Goal: Complete application form

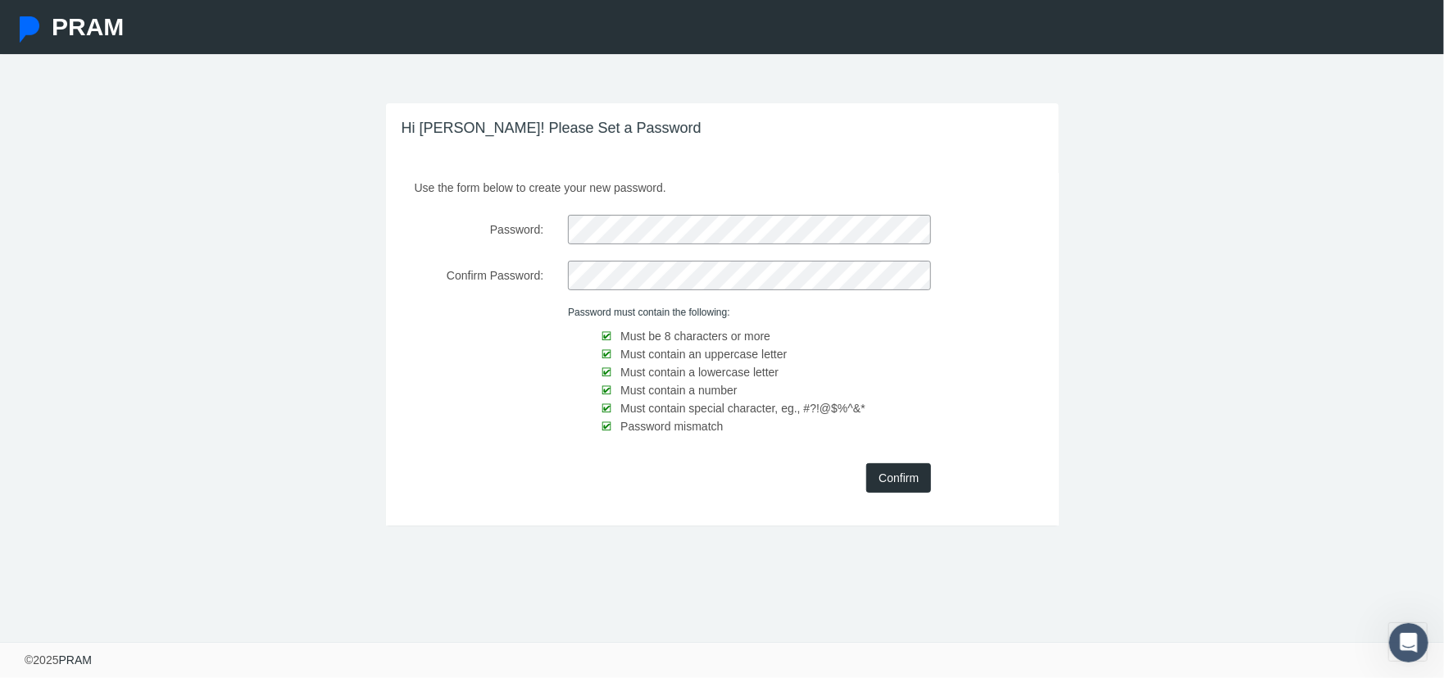
click at [875, 476] on input "Confirm" at bounding box center [898, 478] width 65 height 30
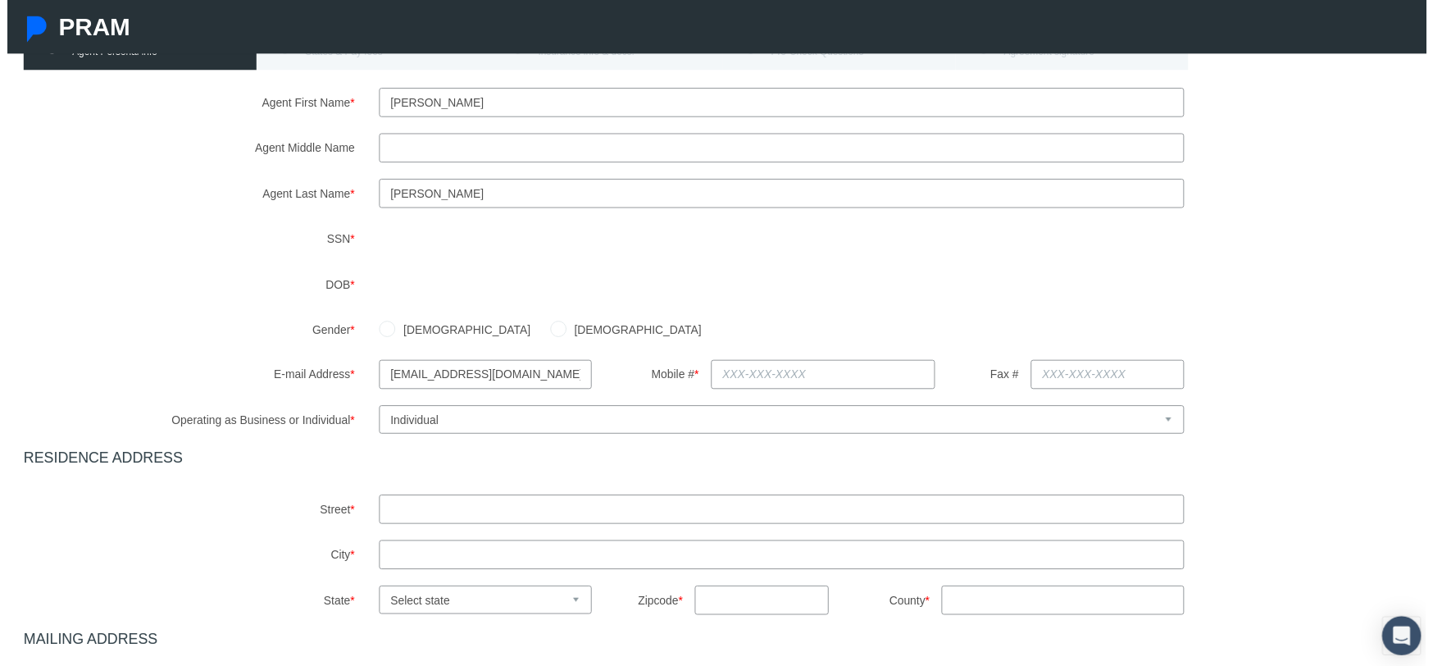
scroll to position [164, 0]
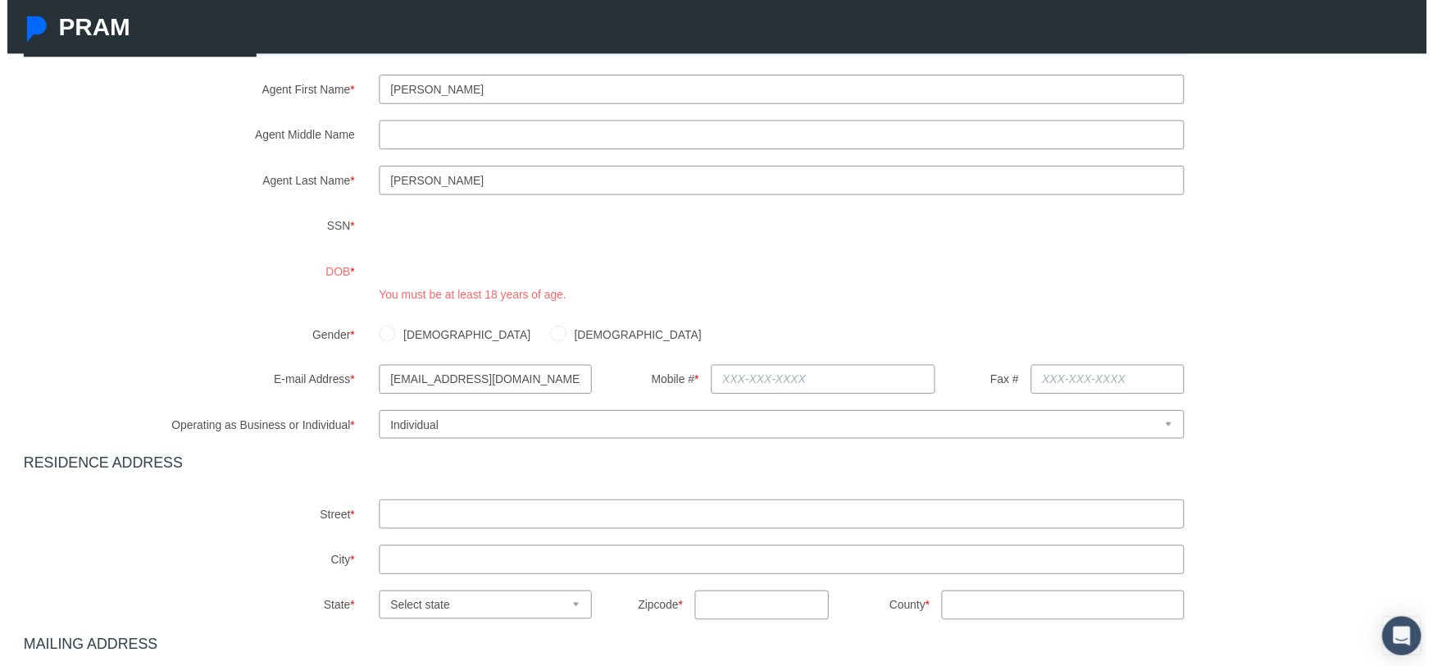
click at [230, 262] on label "DOB *" at bounding box center [183, 283] width 359 height 48
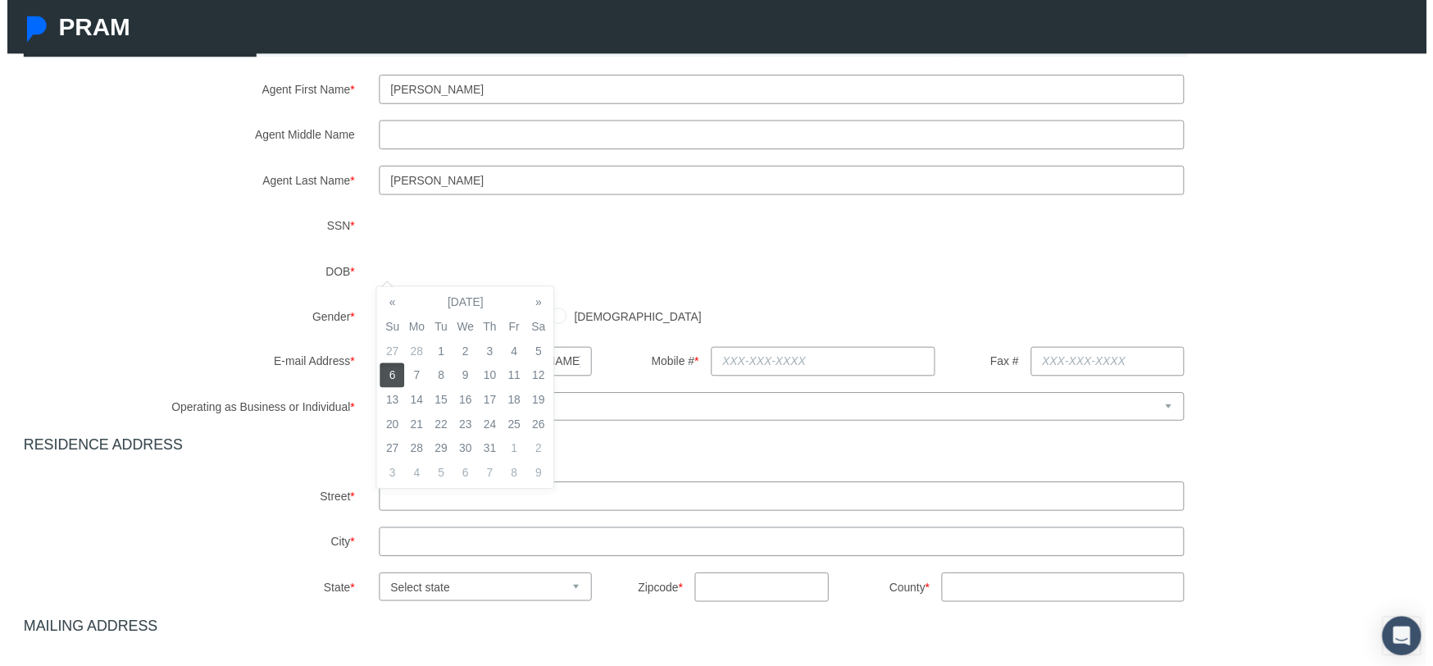
click at [382, 385] on td "6" at bounding box center [388, 378] width 25 height 25
click at [211, 277] on label "DOB *" at bounding box center [183, 274] width 359 height 30
click at [548, 320] on input "Female" at bounding box center [556, 317] width 16 height 16
radio input "true"
click at [755, 374] on input "text" at bounding box center [824, 365] width 226 height 30
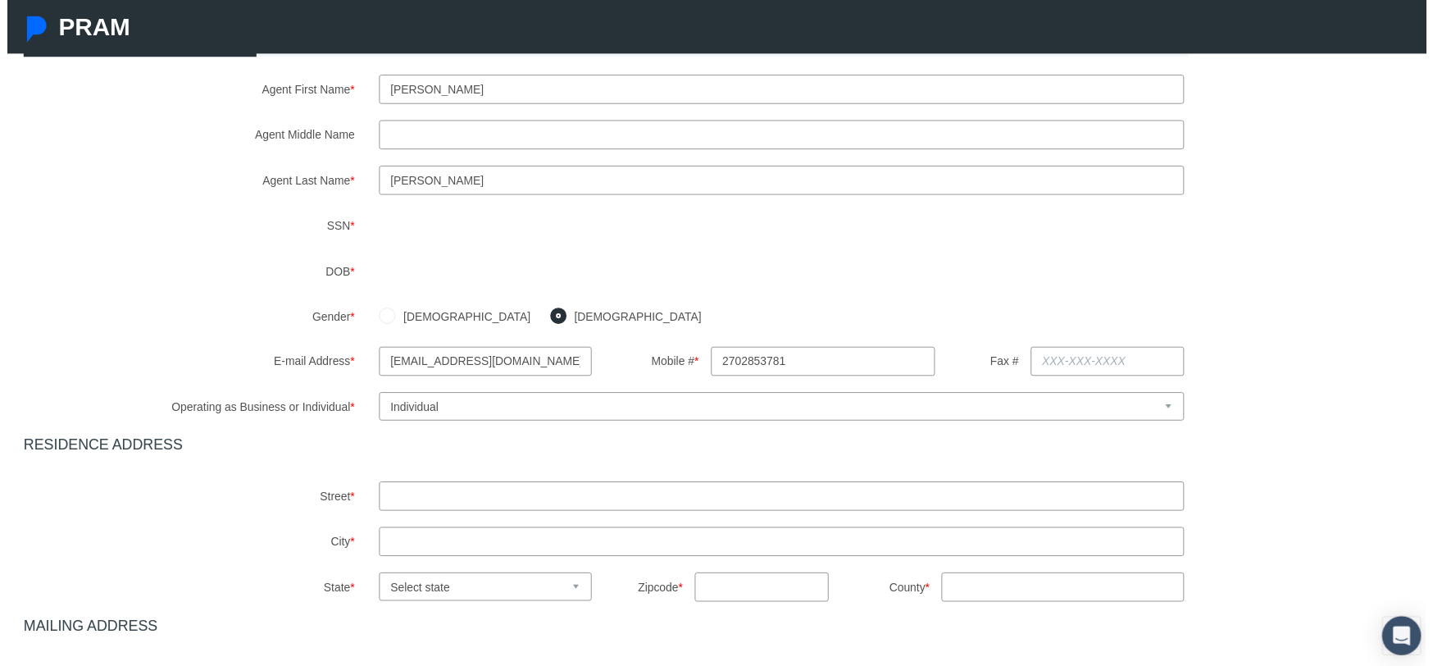
click at [1263, 350] on div "E-mail Address * cmurrell@usabg.net Mobile # * 2702853781 Fax #" at bounding box center [722, 365] width 1436 height 30
type input "270-285-3781"
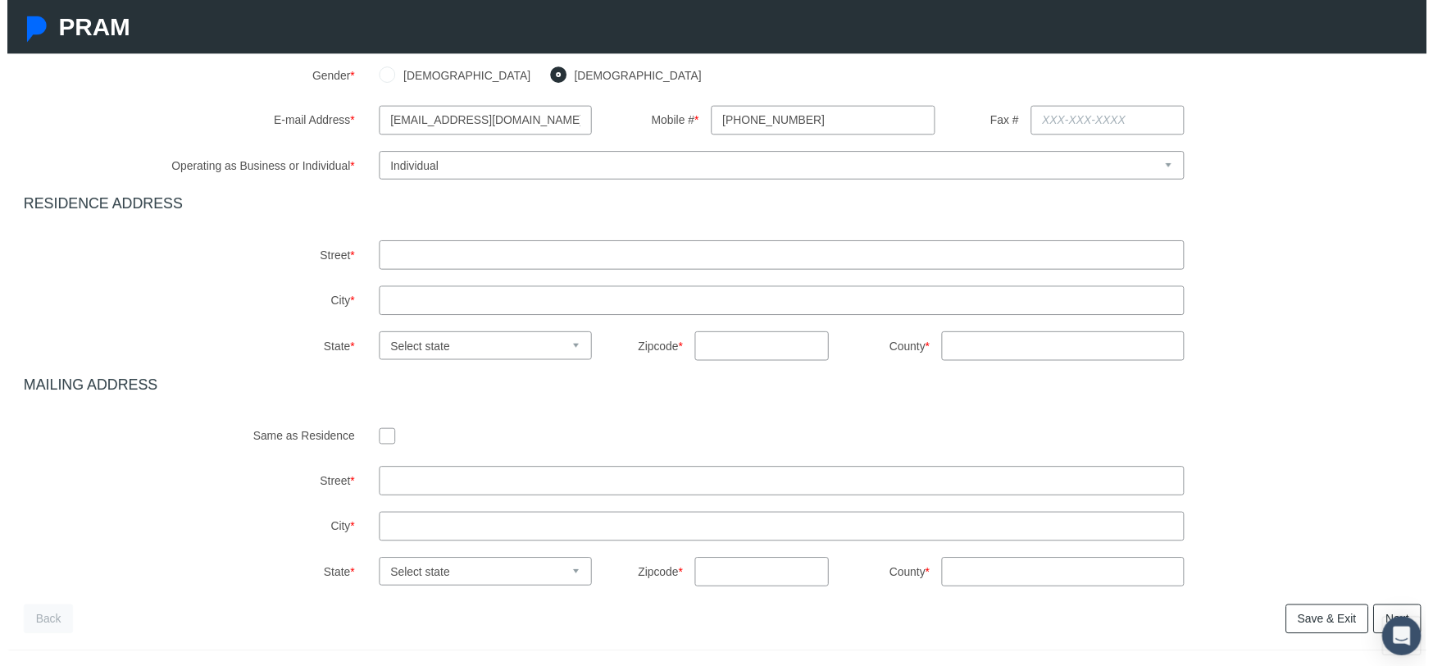
scroll to position [409, 0]
click at [462, 277] on div "Agent First Name * Christy Agent Middle Name Agent Last Name * *" at bounding box center [722, 209] width 1412 height 759
click at [473, 258] on input "text" at bounding box center [781, 256] width 813 height 30
type input "120 S Mill St"
type input "Waverly"
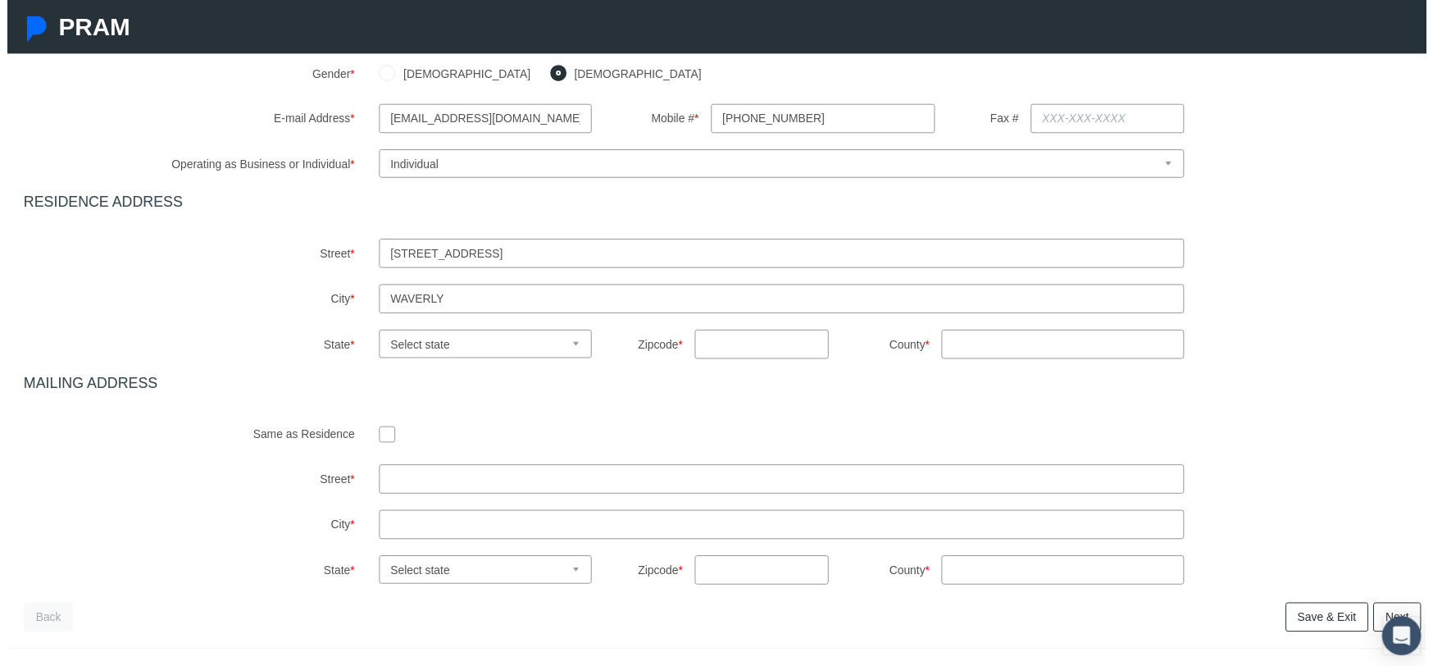
select select "KY"
type input "42462"
type input "KY"
click at [383, 430] on input "checkbox" at bounding box center [383, 438] width 16 height 16
checkbox input "true"
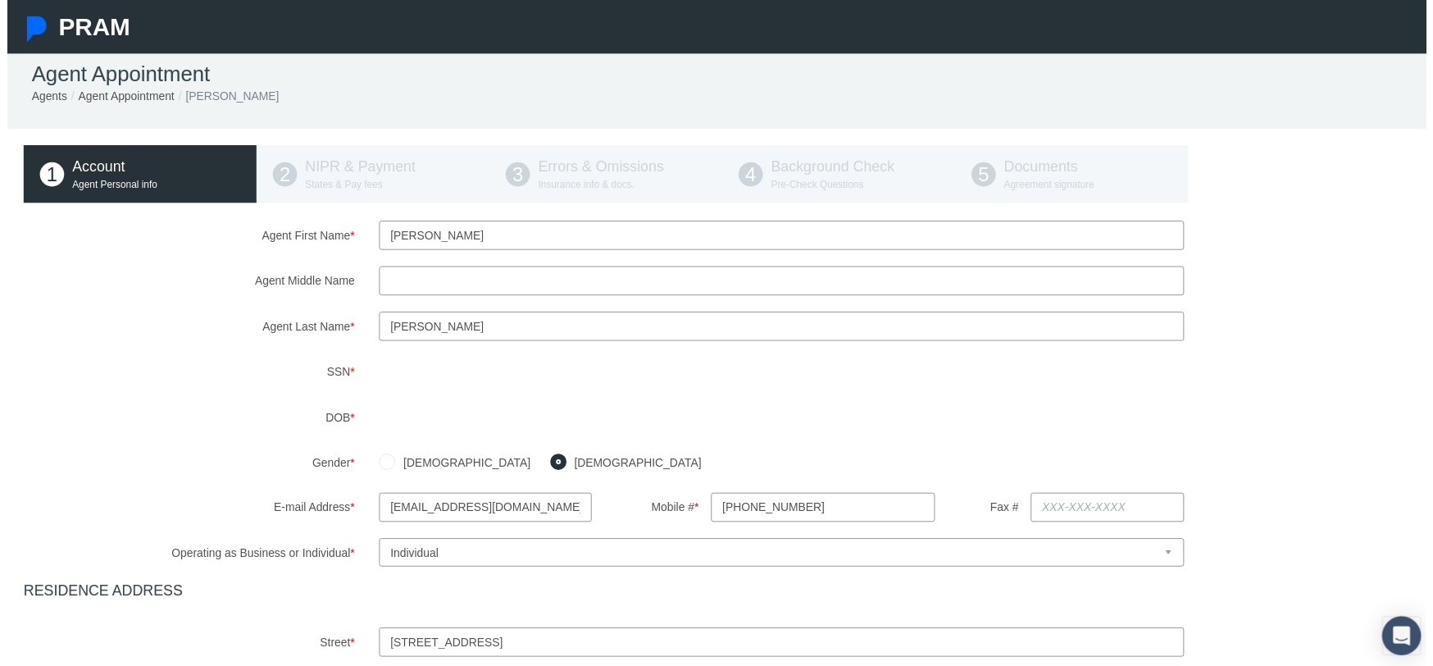
scroll to position [344, 0]
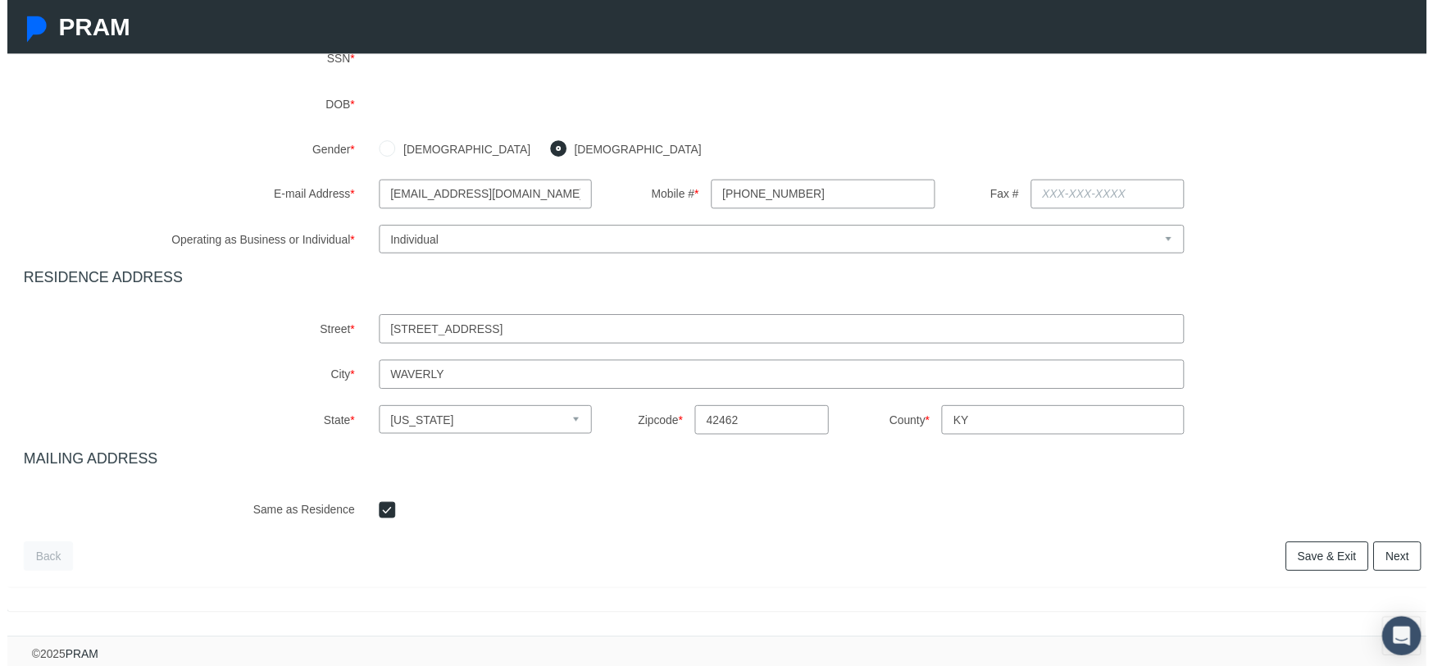
click at [1410, 547] on link "Next" at bounding box center [1404, 562] width 48 height 30
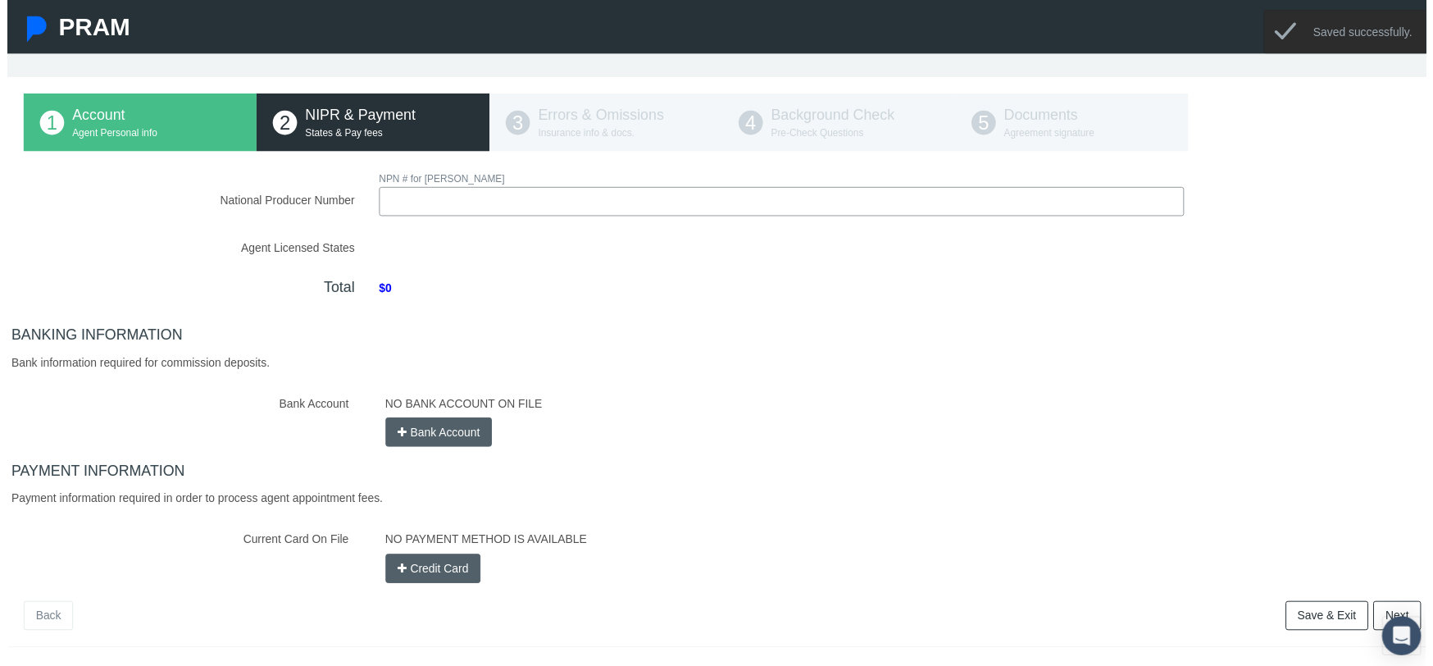
scroll to position [0, 0]
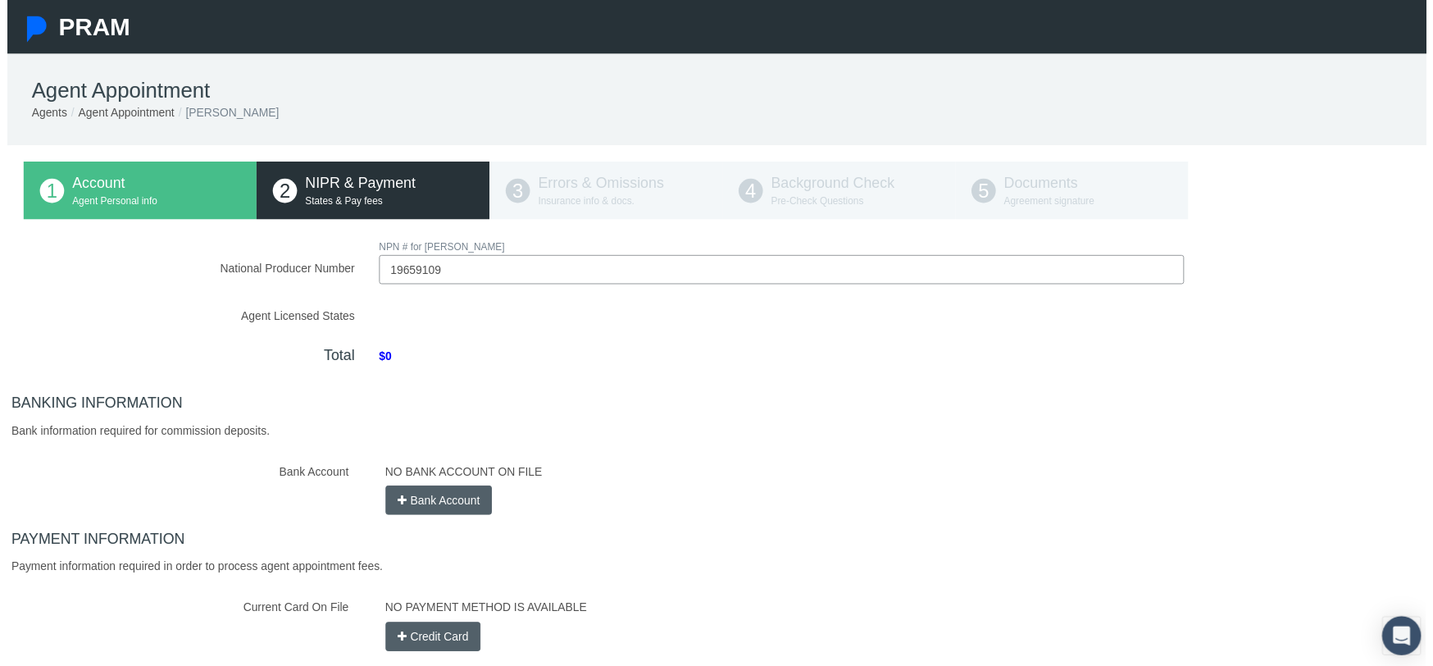
type input "19659109"
click at [989, 575] on div "PAYMENT INFORMATION Payment information required in order to process agent appo…" at bounding box center [722, 597] width 1436 height 122
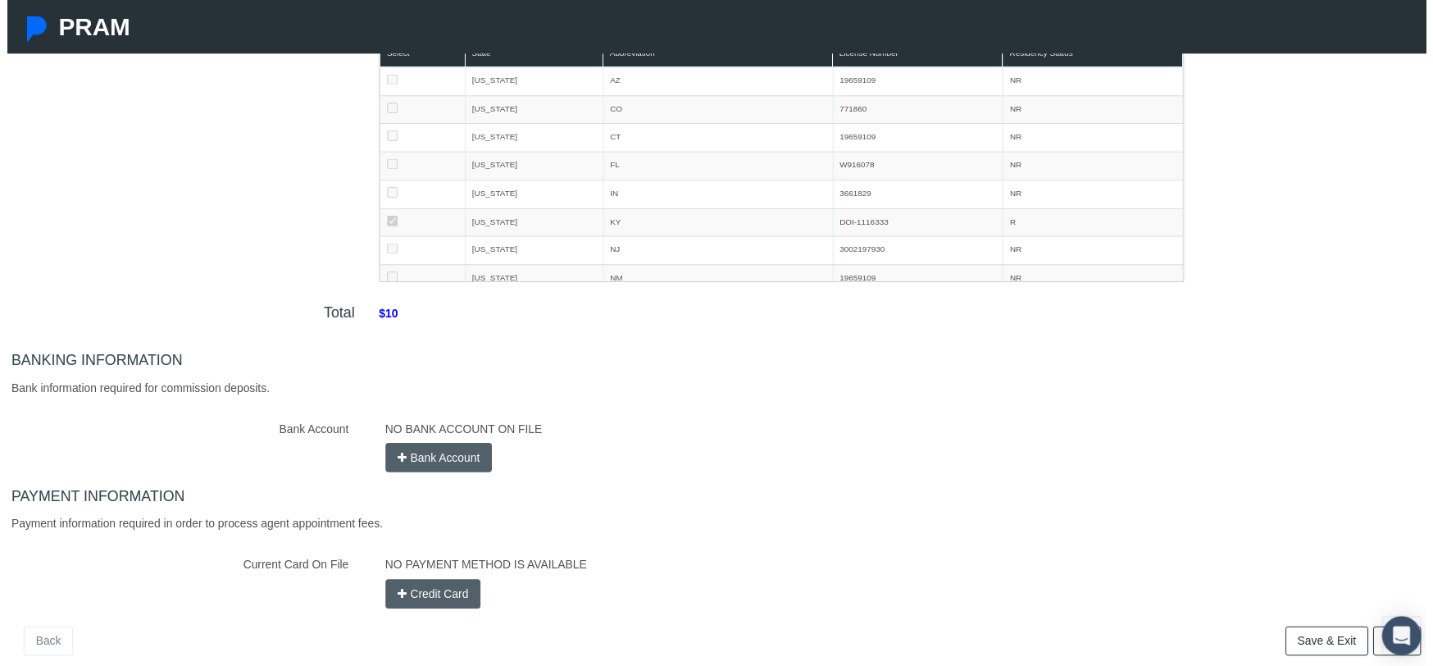
scroll to position [246, 0]
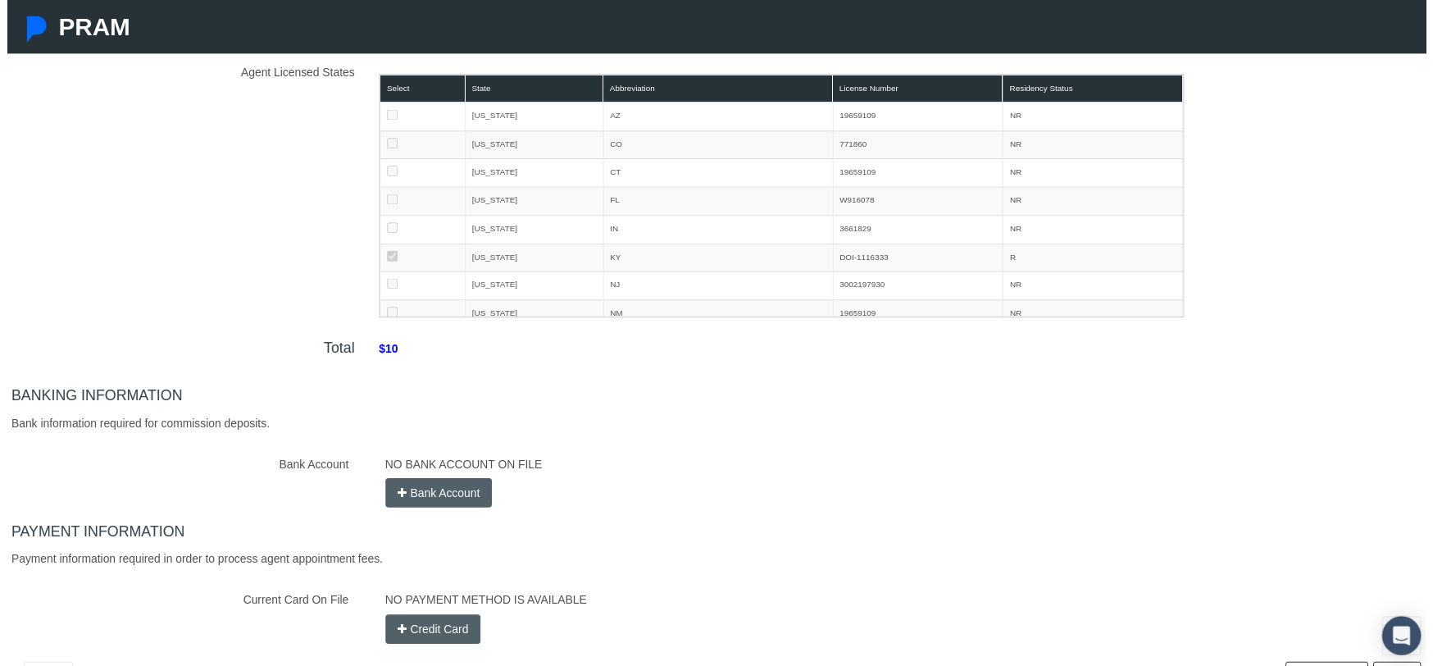
click at [454, 495] on button "Bank Account" at bounding box center [436, 498] width 108 height 30
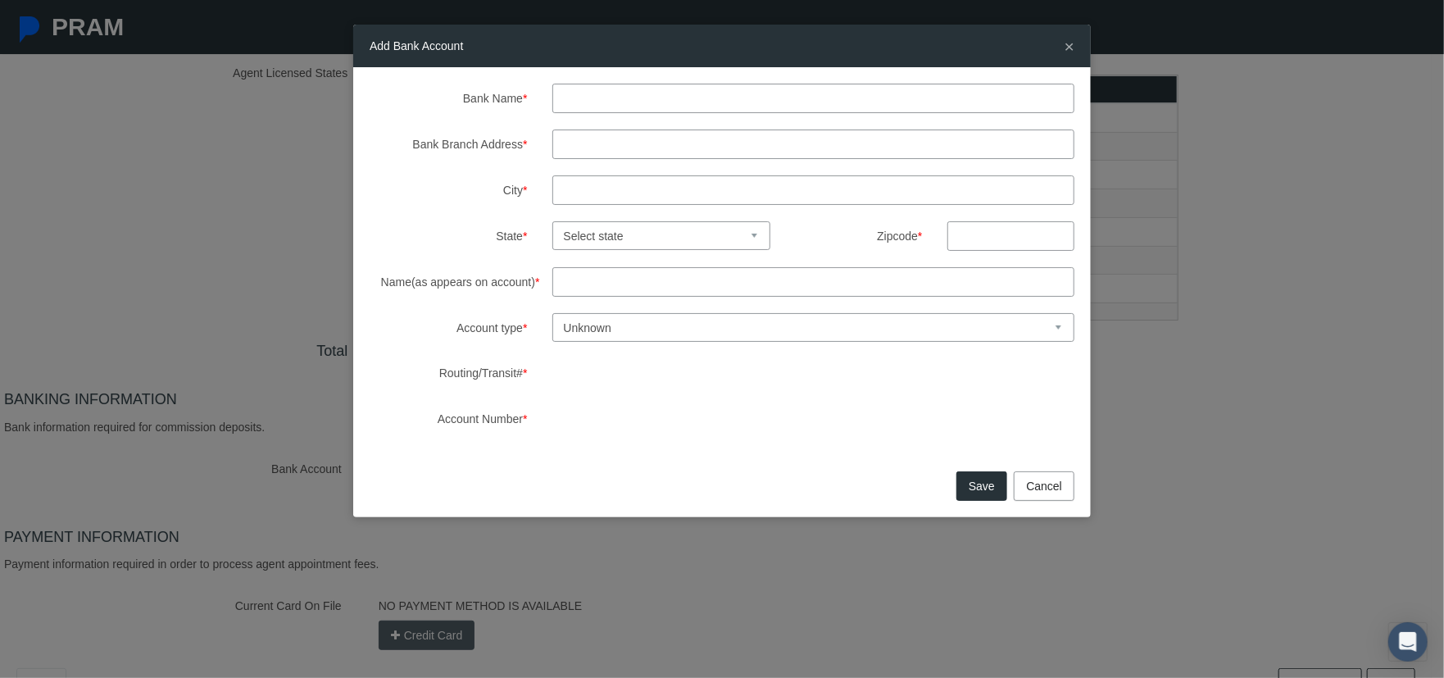
click at [1062, 43] on div "Add Bank Account ×" at bounding box center [722, 46] width 738 height 43
click at [1066, 46] on span "×" at bounding box center [1070, 46] width 10 height 19
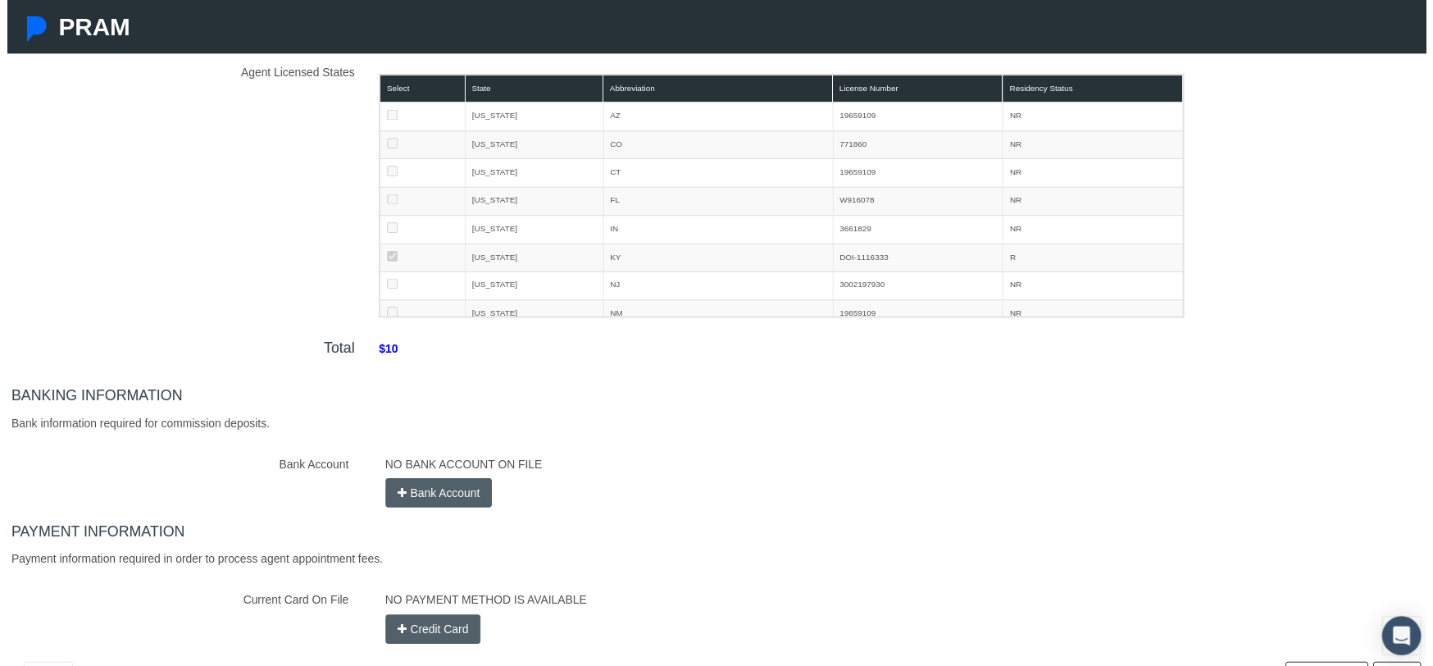
click at [431, 638] on button "Credit Card" at bounding box center [430, 636] width 97 height 30
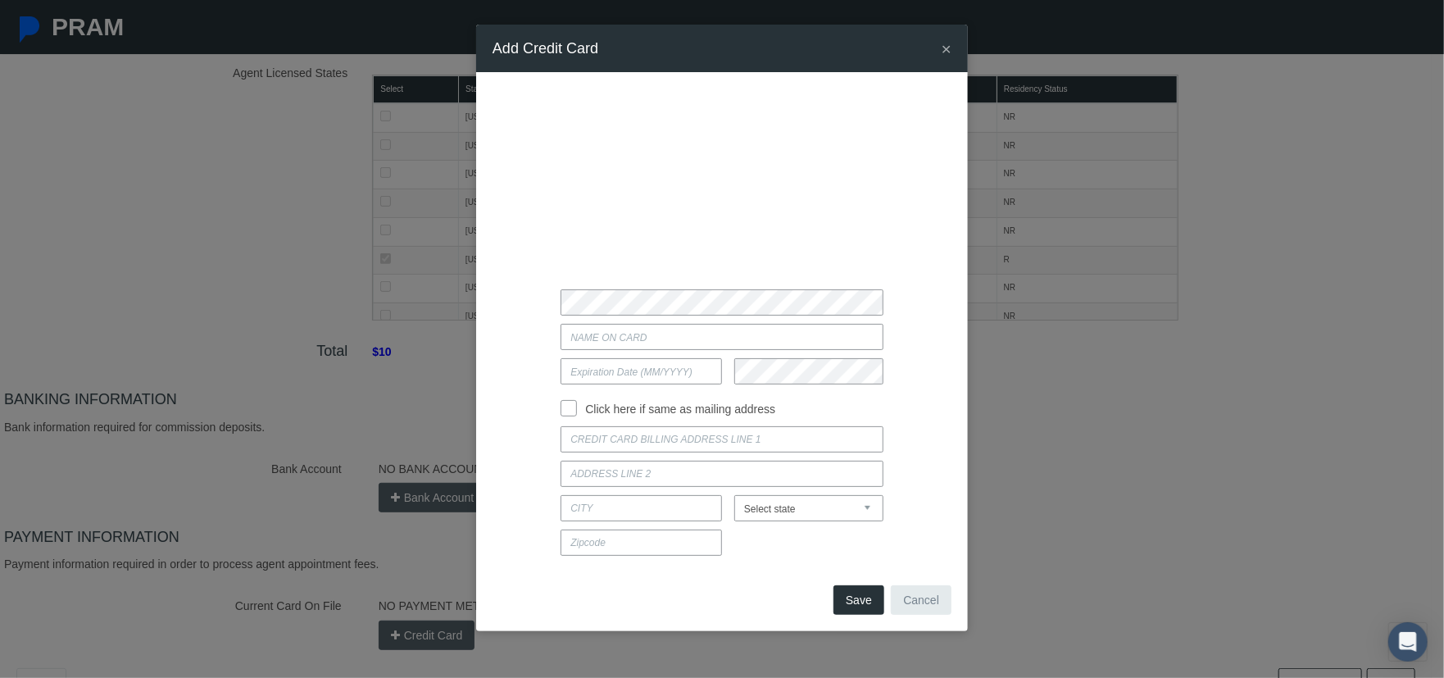
click at [489, 337] on div at bounding box center [722, 337] width 484 height 26
click at [628, 338] on input "Current Card On File" at bounding box center [722, 337] width 322 height 26
type input "Shane murrell"
click at [609, 380] on input "text" at bounding box center [641, 371] width 161 height 26
type input "05 / 26"
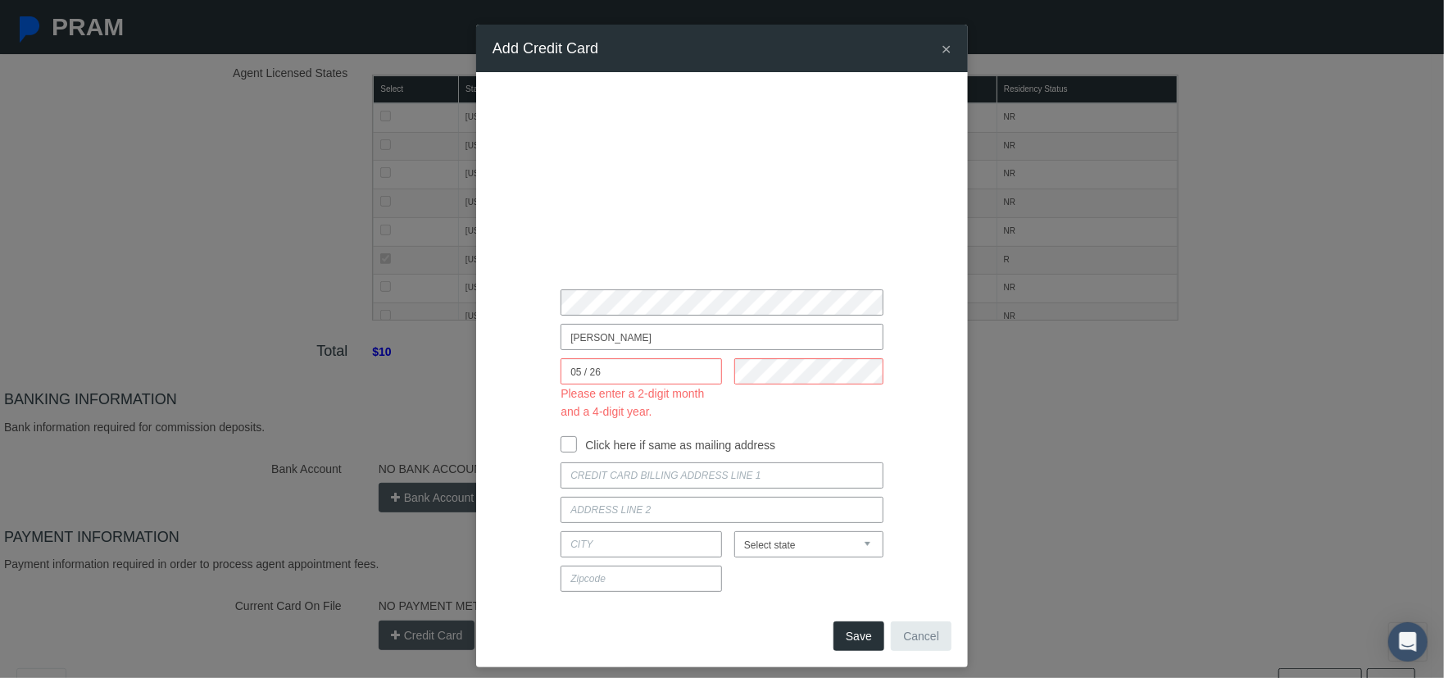
click at [968, 412] on div "× Add Credit Card Shane murrell 05 / 26 Please enter a 2-digit month and a 4-di…" at bounding box center [722, 339] width 1444 height 678
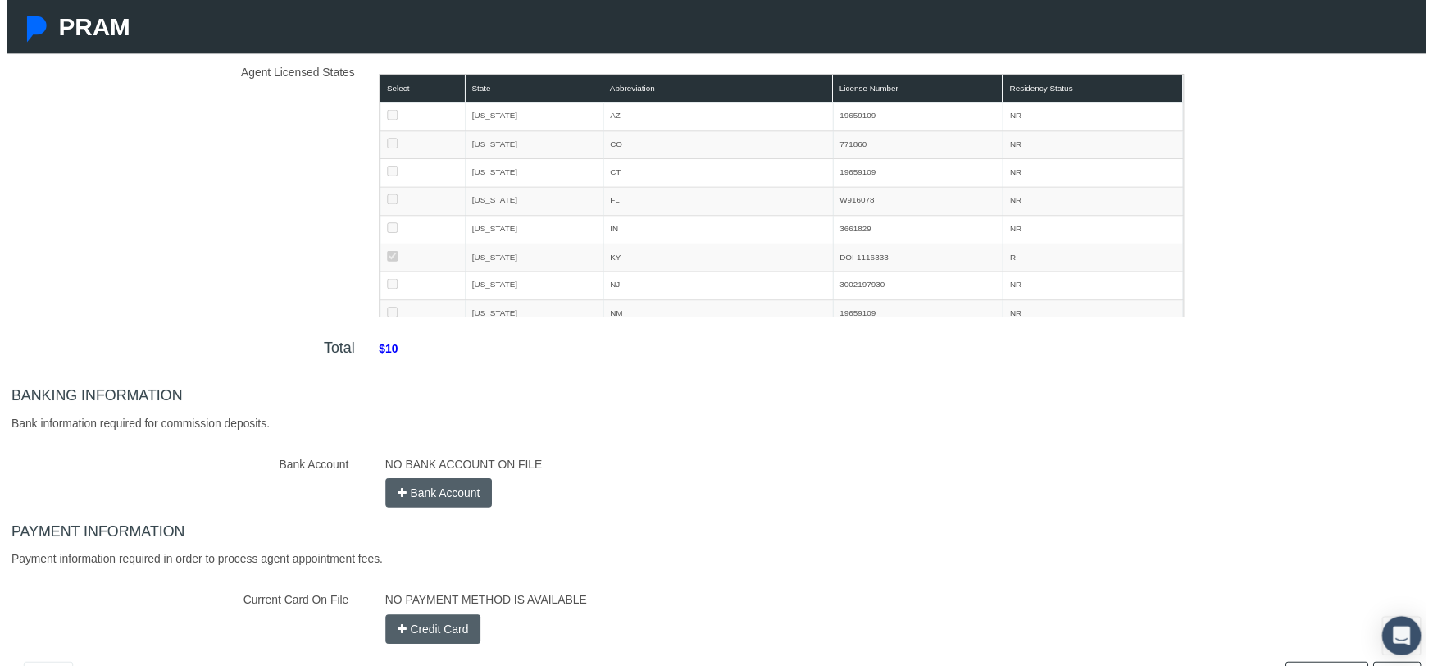
click at [443, 634] on button "Credit Card" at bounding box center [430, 636] width 97 height 30
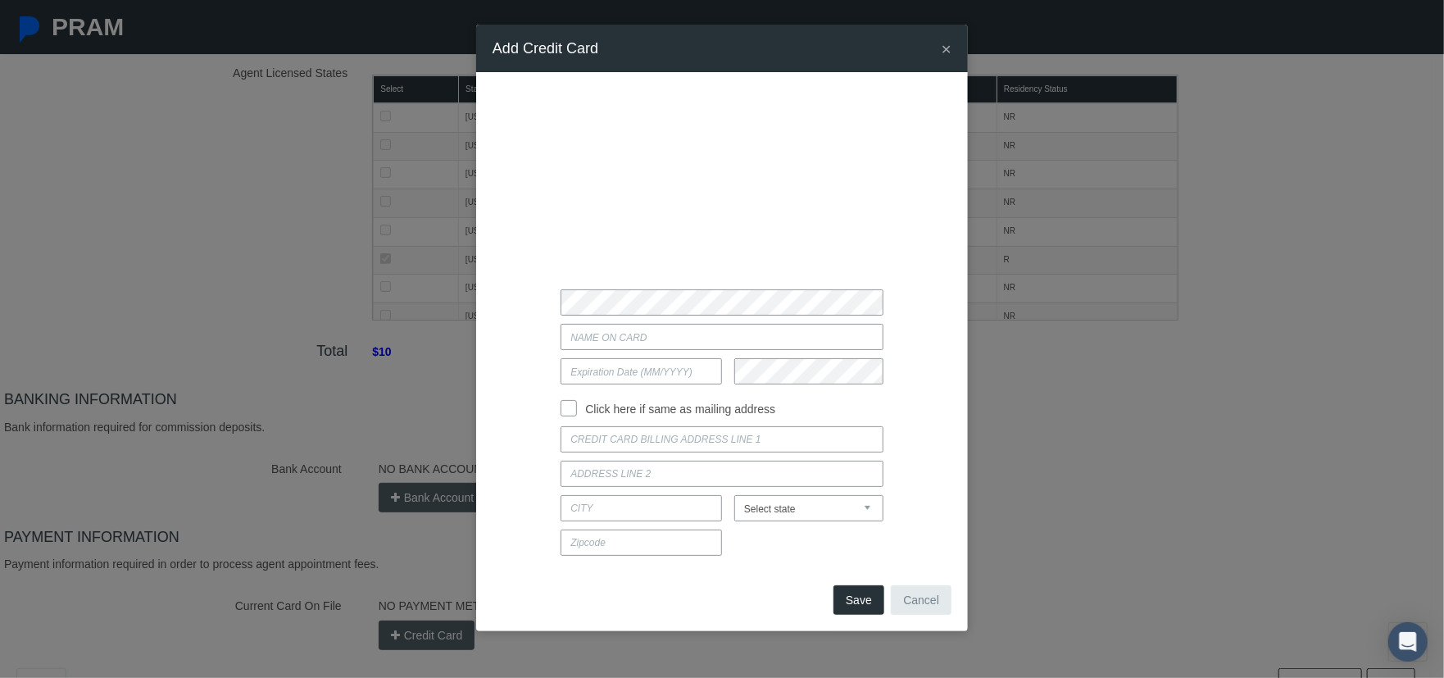
click at [885, 526] on div "Click here if same as mailing address Idaho" at bounding box center [722, 326] width 459 height 475
click at [944, 548] on div at bounding box center [722, 543] width 484 height 26
click at [651, 434] on input at bounding box center [722, 439] width 322 height 26
type input "120 S Mill St"
type input "Waverly"
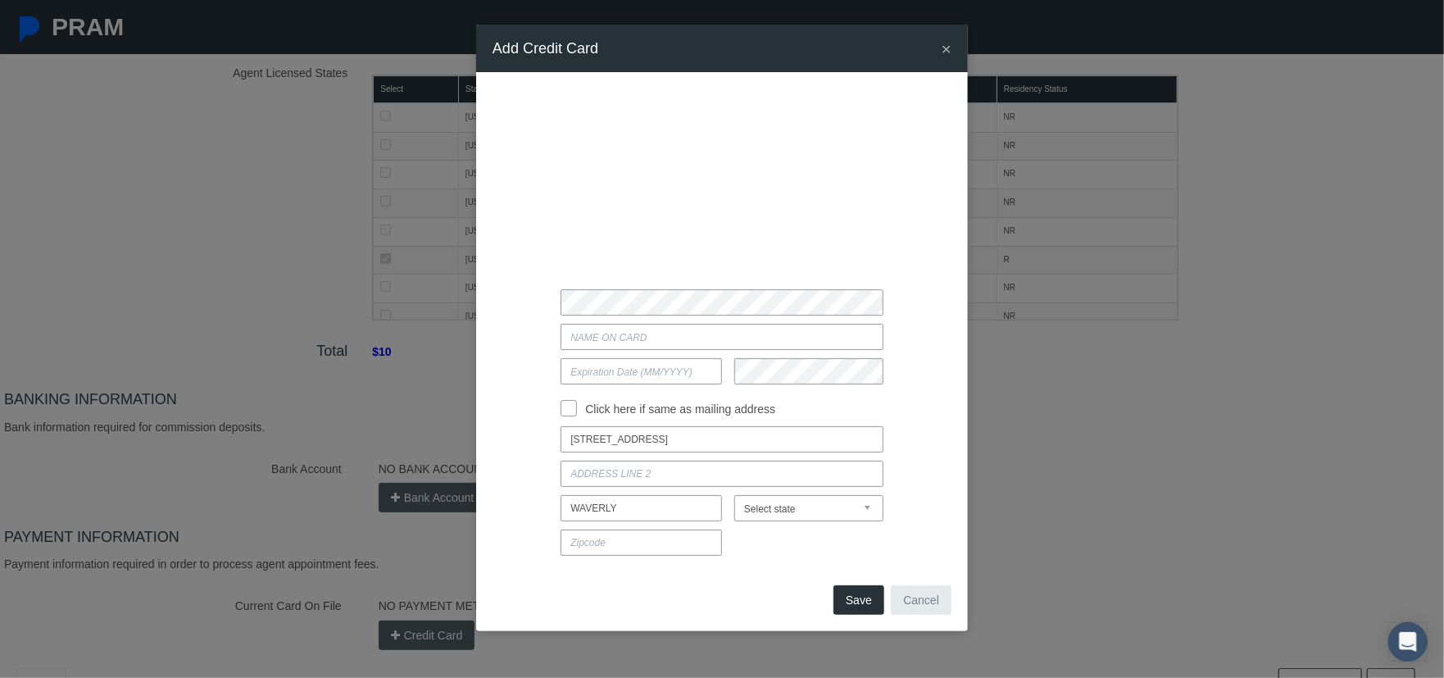
select select "KY"
type input "42462"
click at [573, 412] on input "Click here if same as mailing address" at bounding box center [569, 406] width 16 height 16
checkbox input "true"
type input "120 S MILL ST"
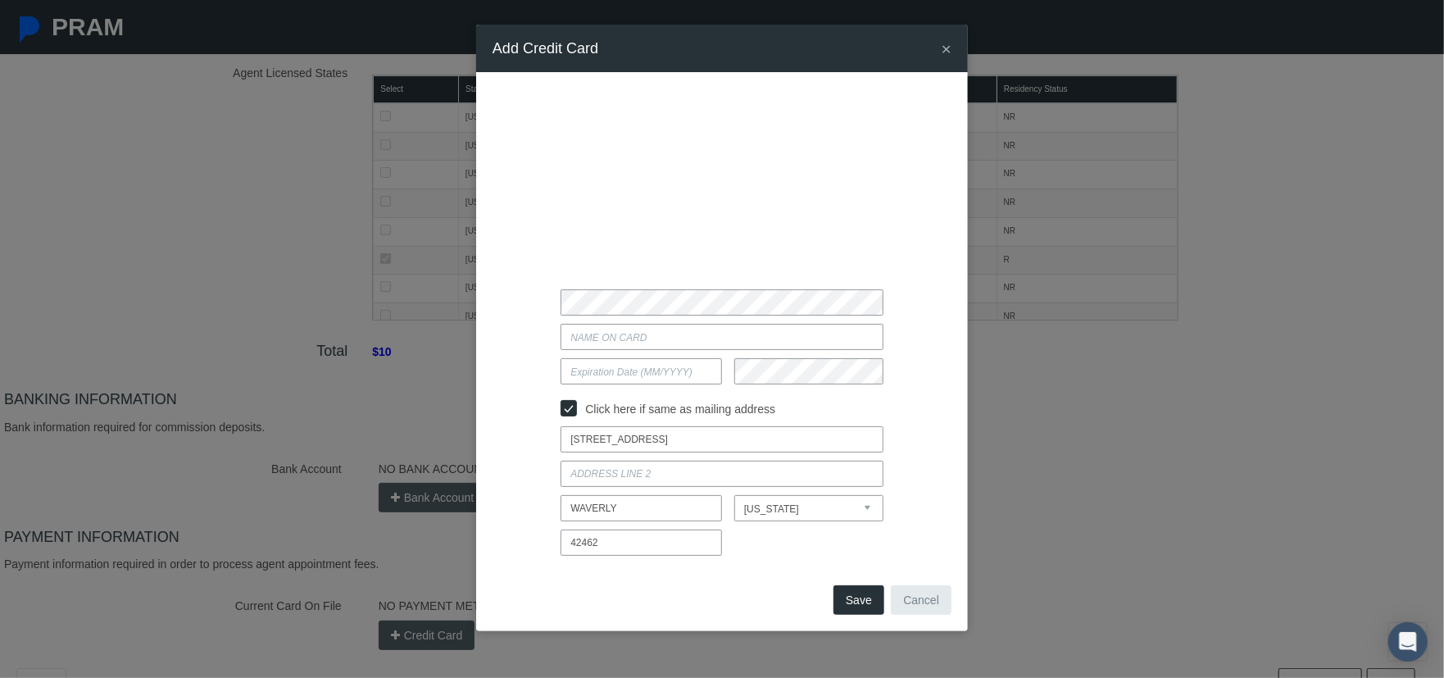
type input "WAVERLY"
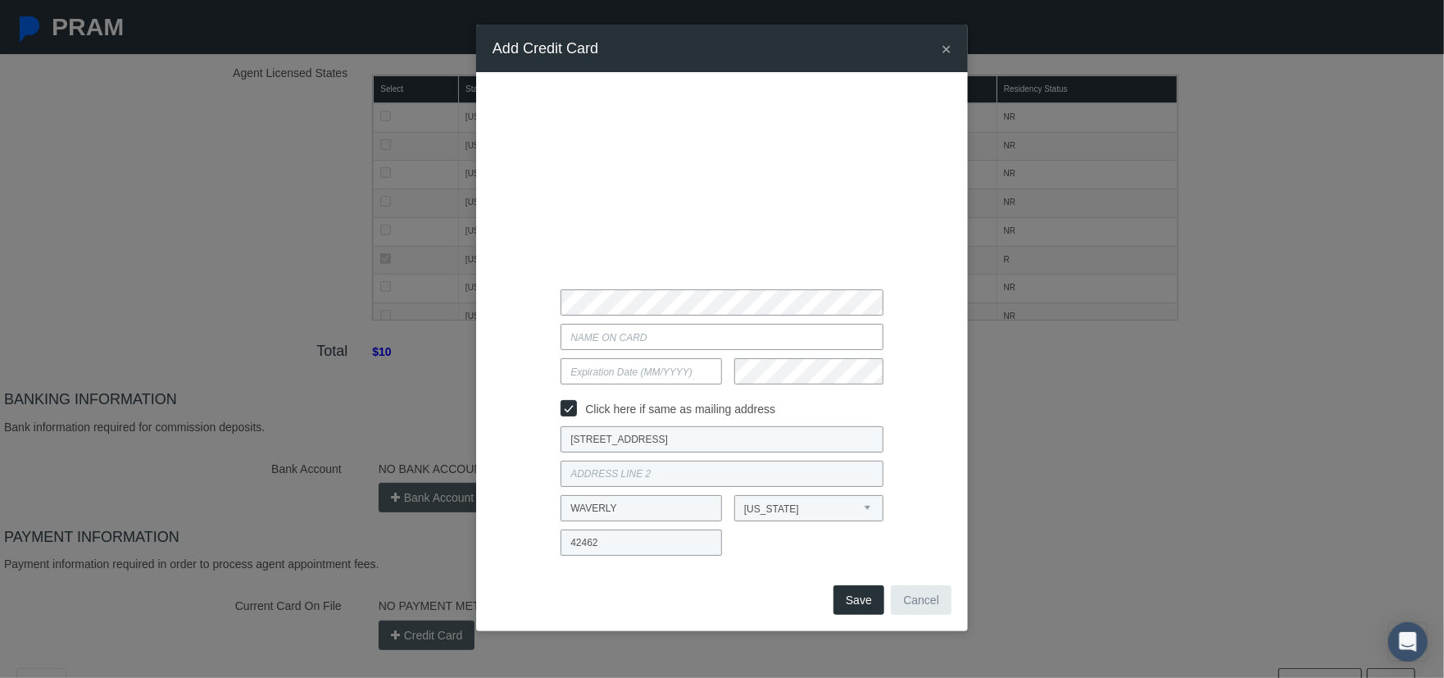
click at [541, 484] on div at bounding box center [722, 474] width 484 height 26
click at [613, 380] on input "text" at bounding box center [641, 371] width 161 height 26
type input "05 / 26"
click at [630, 343] on input "Current Card On File" at bounding box center [722, 337] width 322 height 26
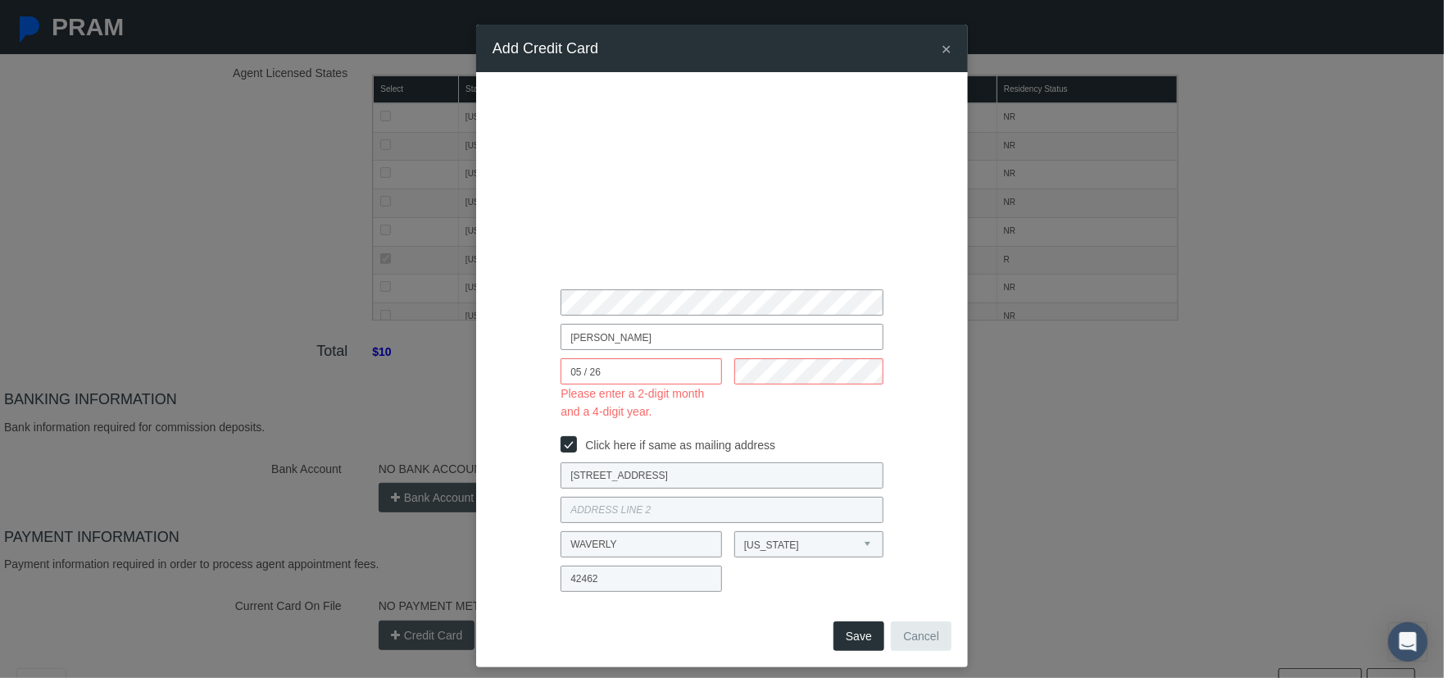
type input "sHANE MURRELL"
click at [506, 270] on div "sHANE MURRELL 05 / 26 Please enter a 2-digit month and a 4-digit year. Click he…" at bounding box center [722, 344] width 459 height 511
click at [600, 366] on input "05 / 26" at bounding box center [641, 371] width 161 height 26
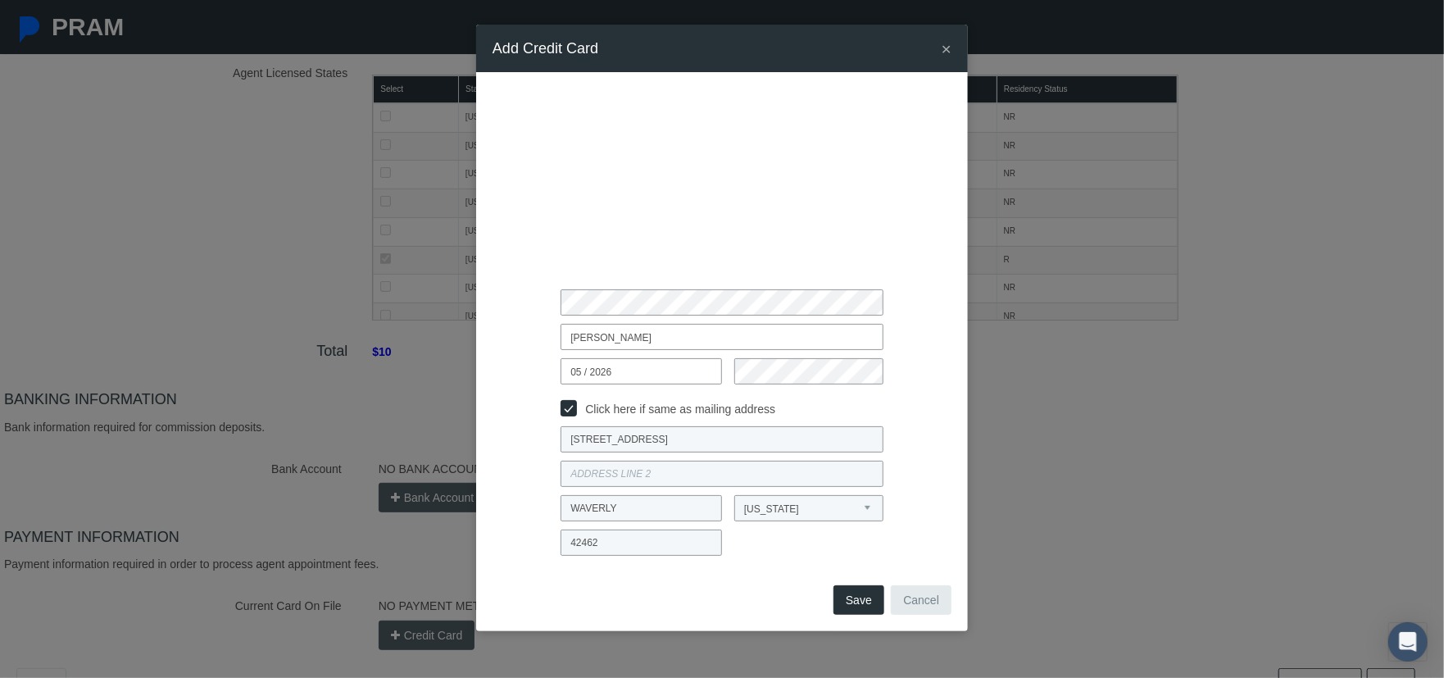
type input "05 / 2026"
click at [856, 602] on button "Save" at bounding box center [859, 600] width 51 height 30
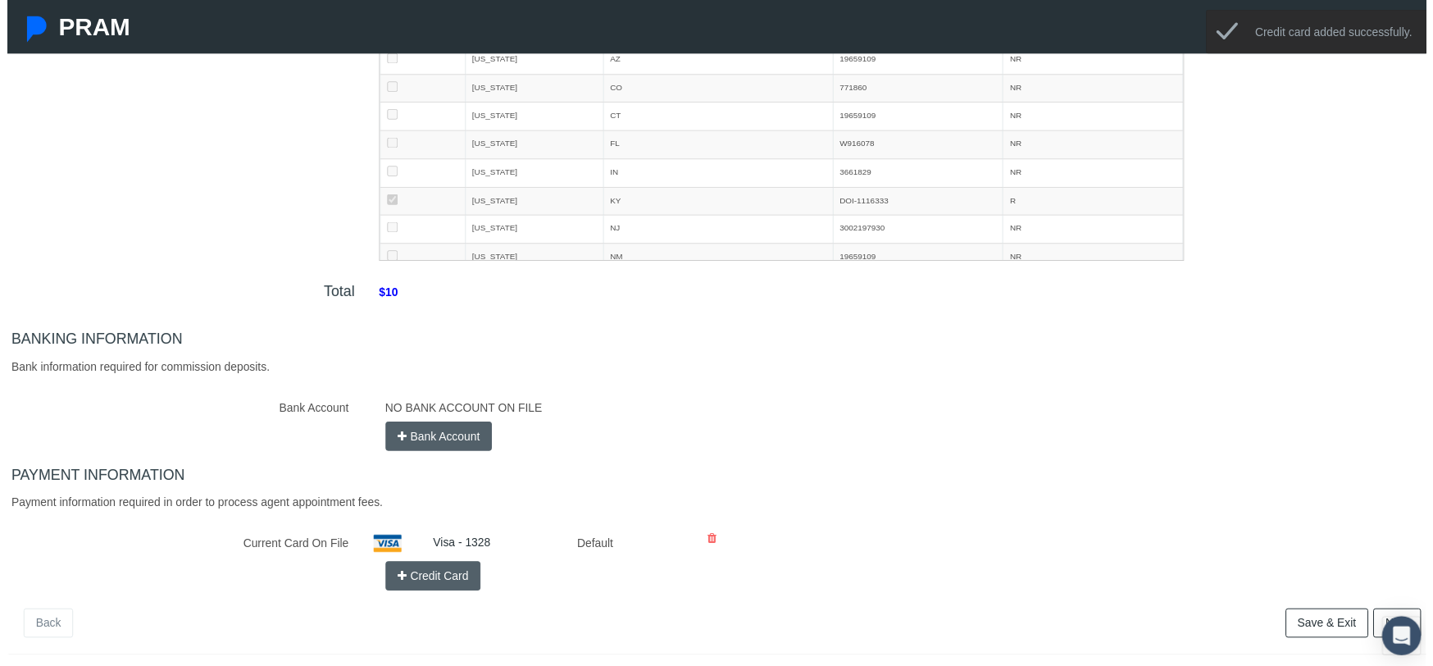
scroll to position [382, 0]
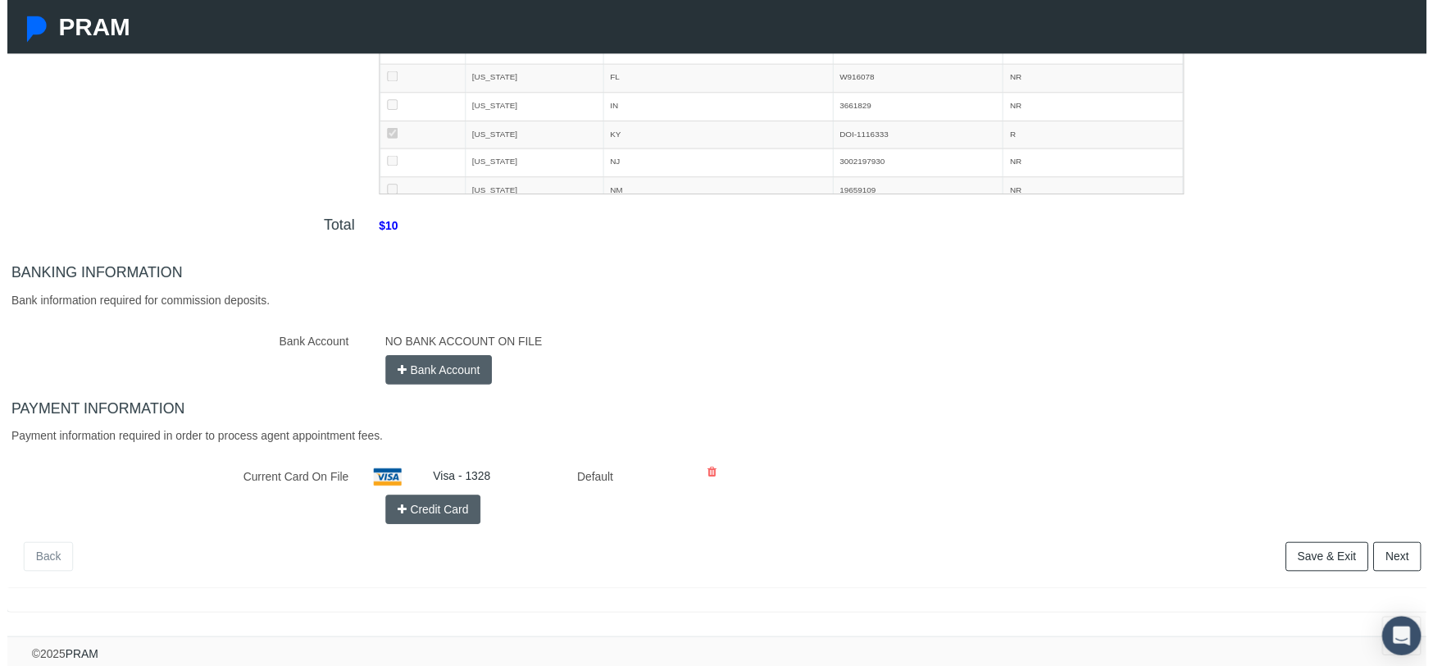
click at [1380, 548] on link "Next" at bounding box center [1404, 562] width 48 height 30
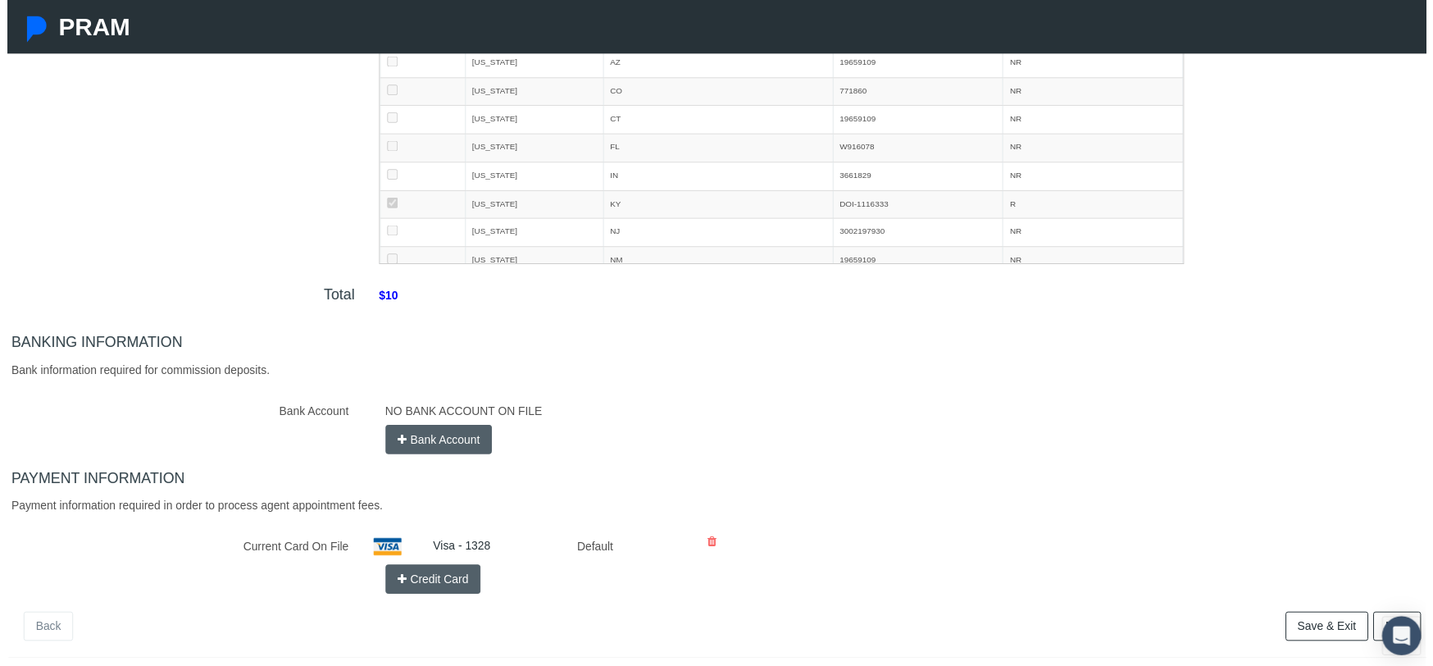
click at [414, 440] on button "Bank Account" at bounding box center [436, 444] width 108 height 30
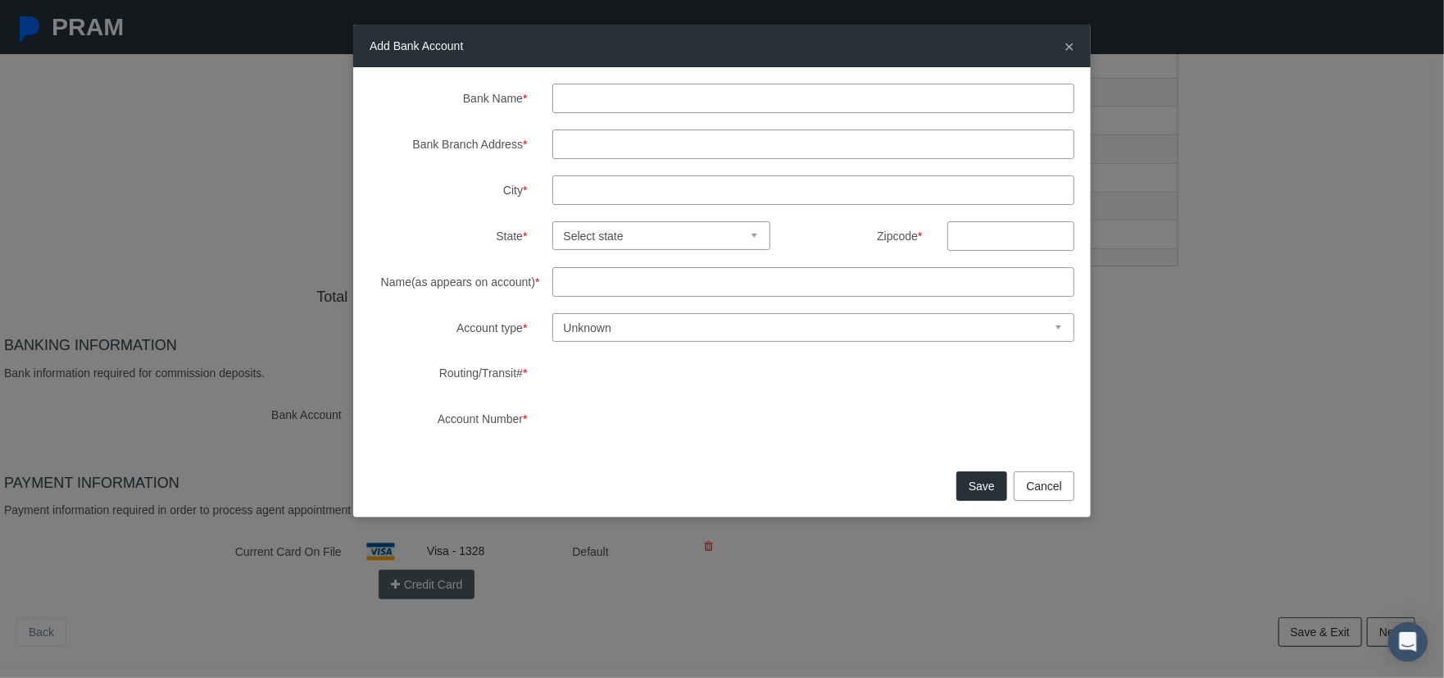
click at [600, 100] on input "Bank Name *" at bounding box center [814, 99] width 523 height 30
click at [694, 97] on input "Bank Name *" at bounding box center [814, 99] width 523 height 30
type input "Pathward, n.a."
click at [648, 293] on input "Name(as appears on account) *" at bounding box center [814, 282] width 523 height 30
type input "Christy murrell"
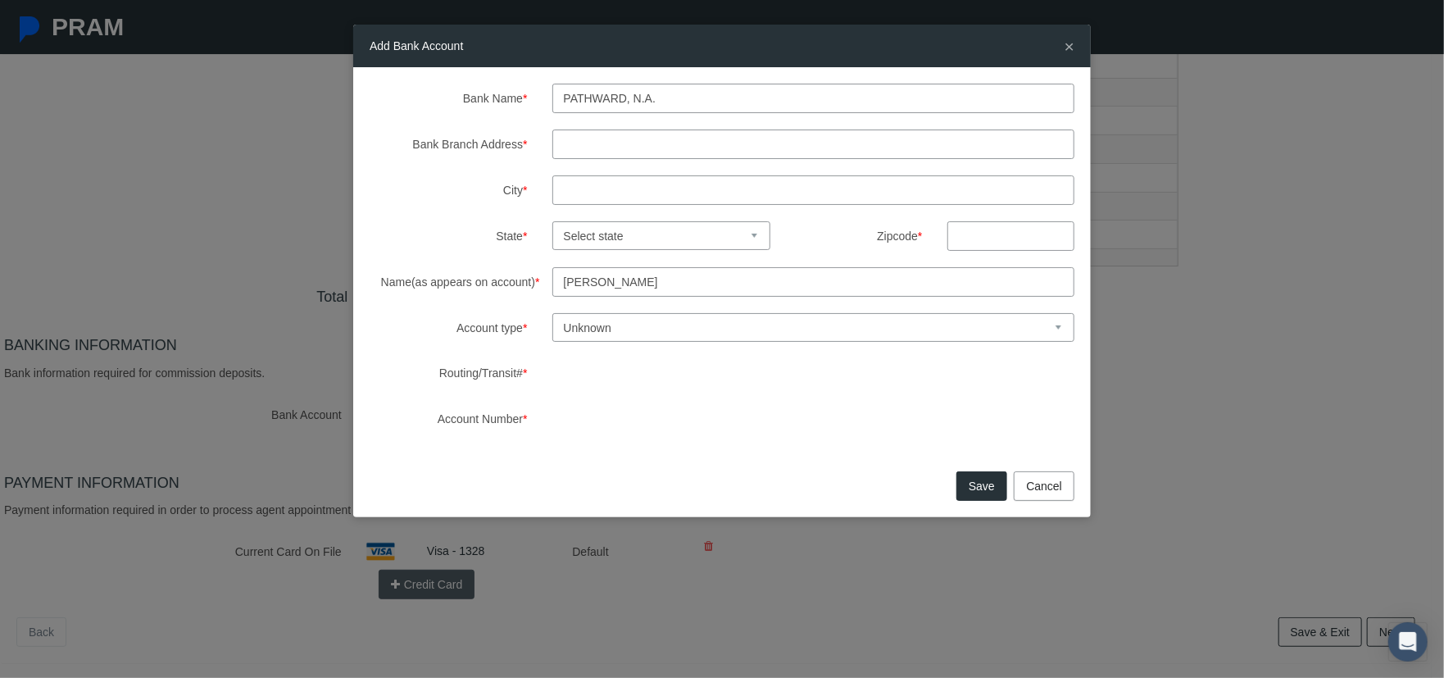
click at [665, 334] on select "Unknown Checking Savings" at bounding box center [814, 327] width 523 height 29
select select "1"
click at [553, 313] on select "Unknown Checking Savings" at bounding box center [814, 327] width 523 height 29
click at [569, 144] on input "Bank Branch Address *" at bounding box center [814, 145] width 523 height 30
type input "5501 south broadband lane"
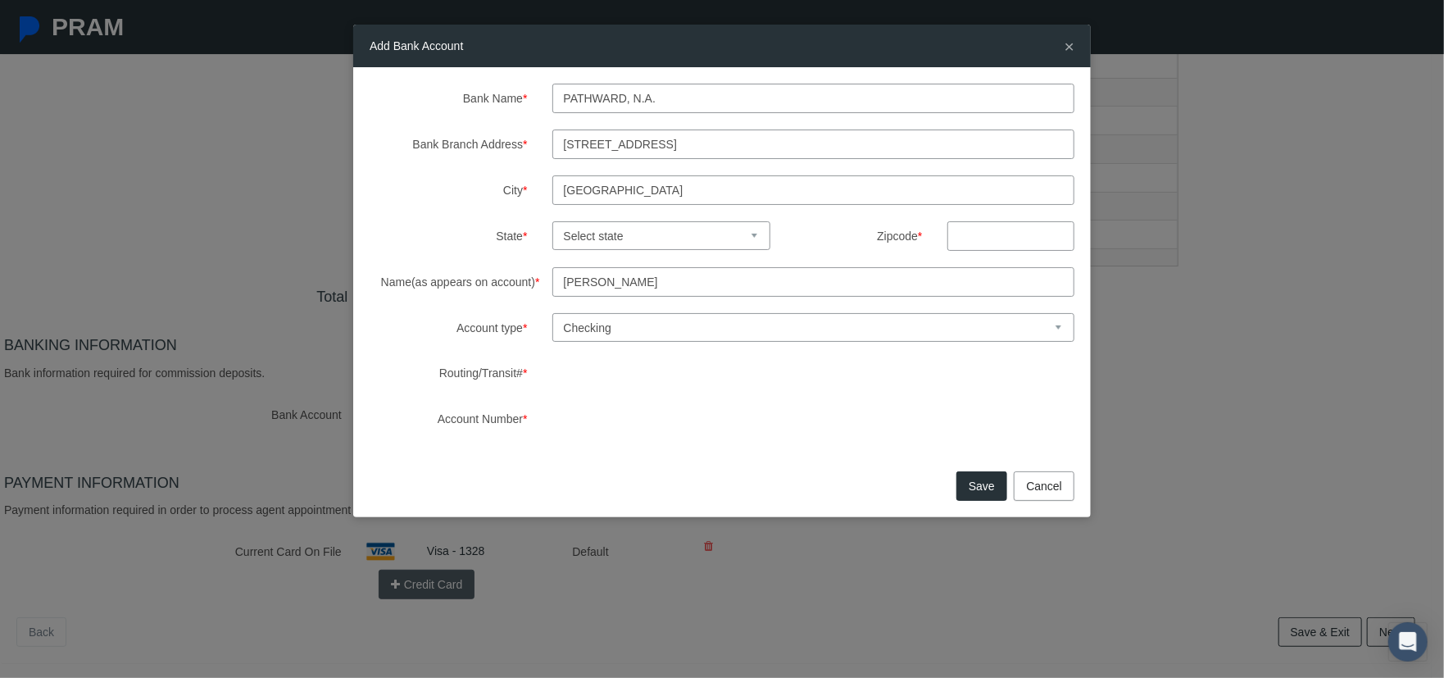
type input "sioux falls"
select select "SD"
type input "57108"
click at [999, 496] on button "Save" at bounding box center [982, 486] width 51 height 30
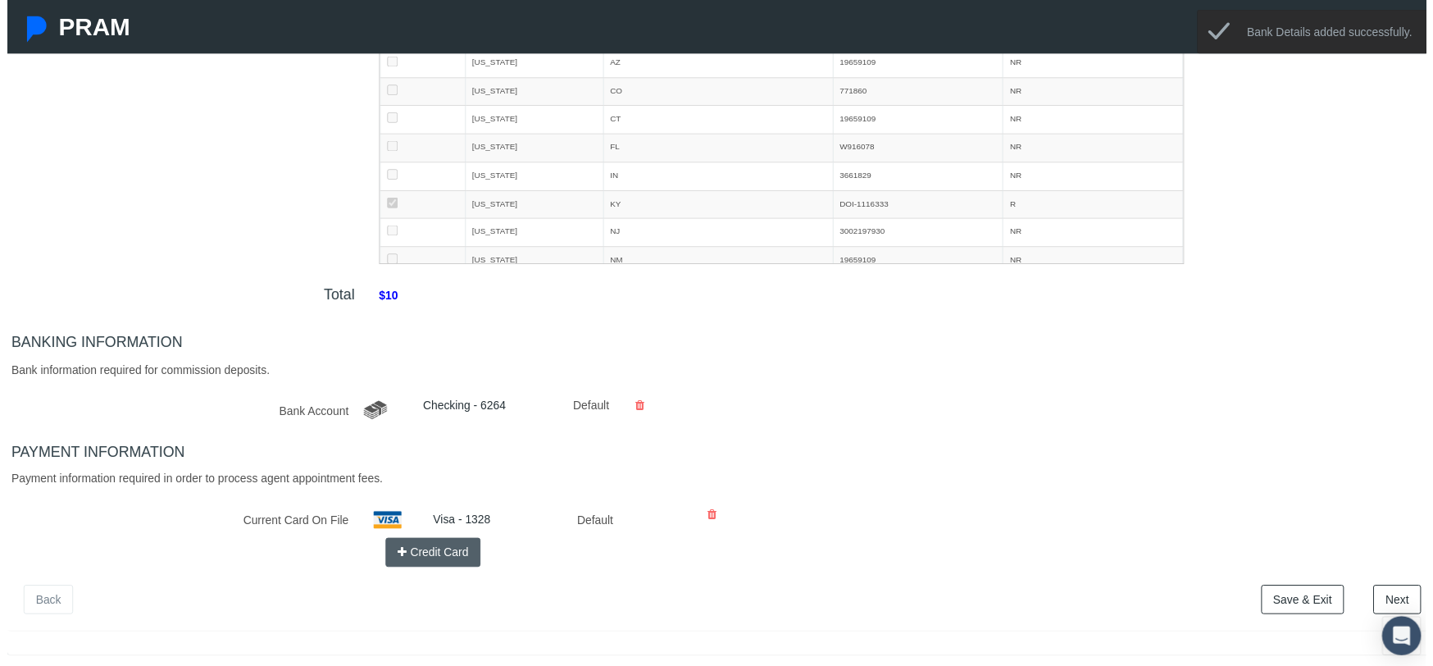
click at [1390, 598] on link "Next" at bounding box center [1404, 605] width 48 height 30
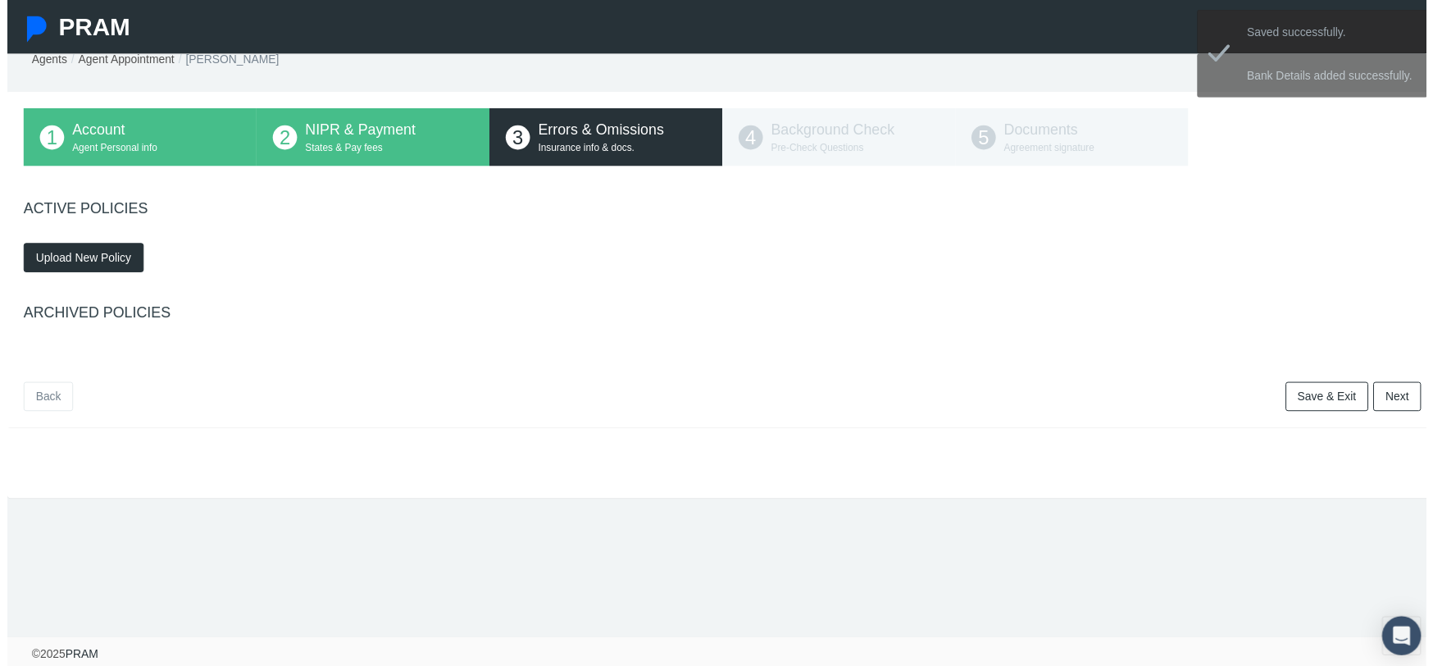
scroll to position [0, 0]
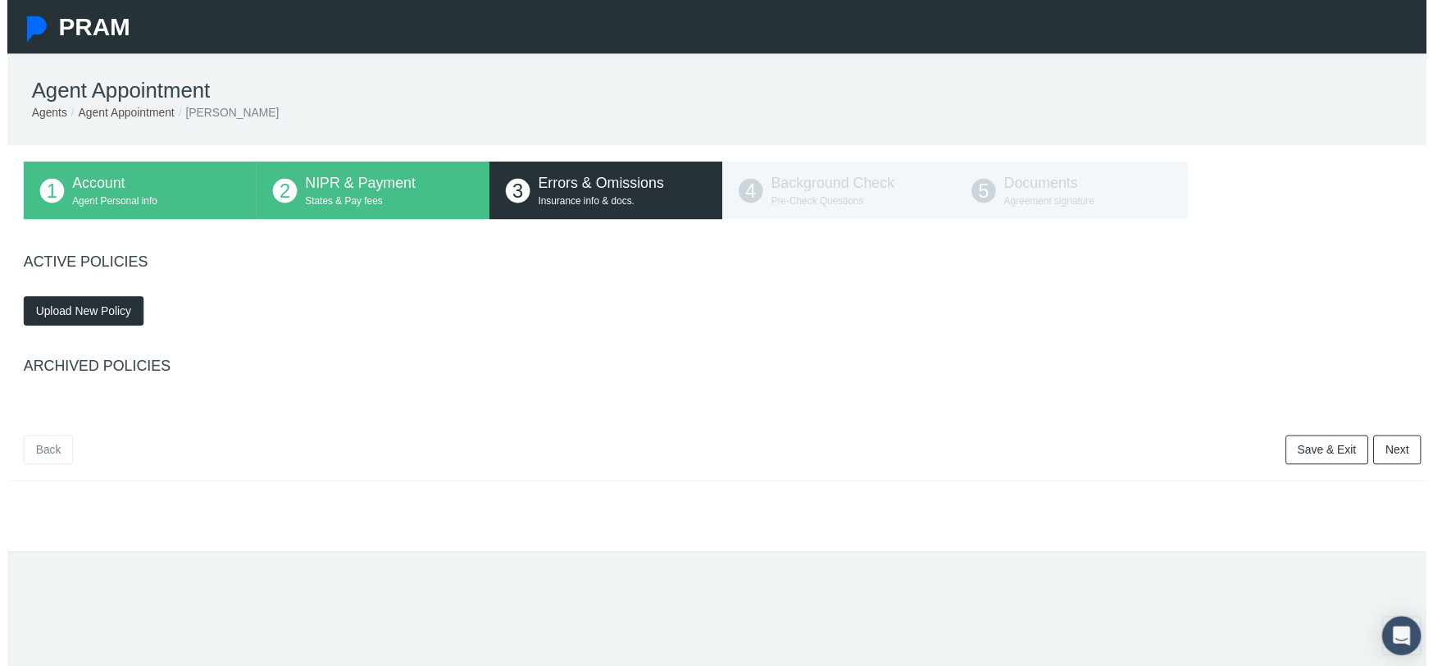
click at [1383, 450] on link "Next" at bounding box center [1404, 454] width 48 height 30
click at [343, 194] on div "NIPR & Payment States & Pay fees" at bounding box center [386, 192] width 170 height 39
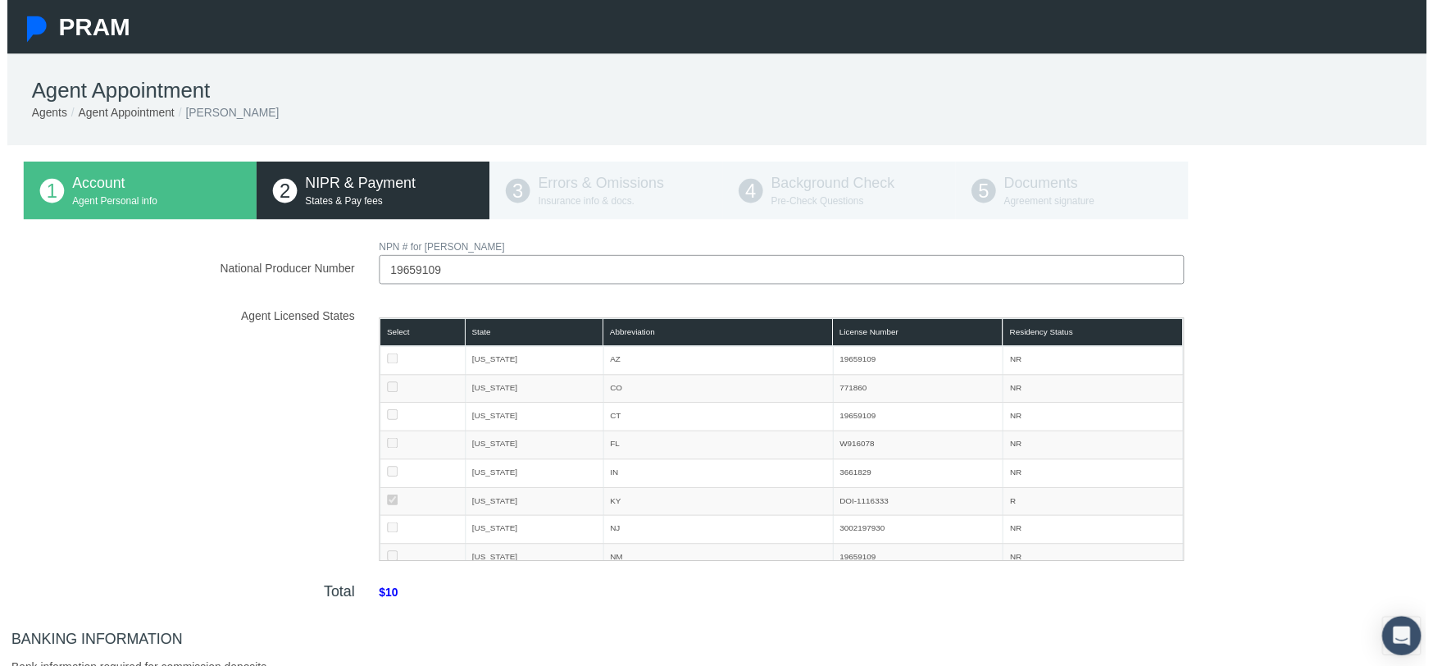
click at [585, 180] on div "1 Account Agent Personal info 2 NIPR & Payment States & Pay fees 3 Errors & Omi…" at bounding box center [722, 192] width 1412 height 58
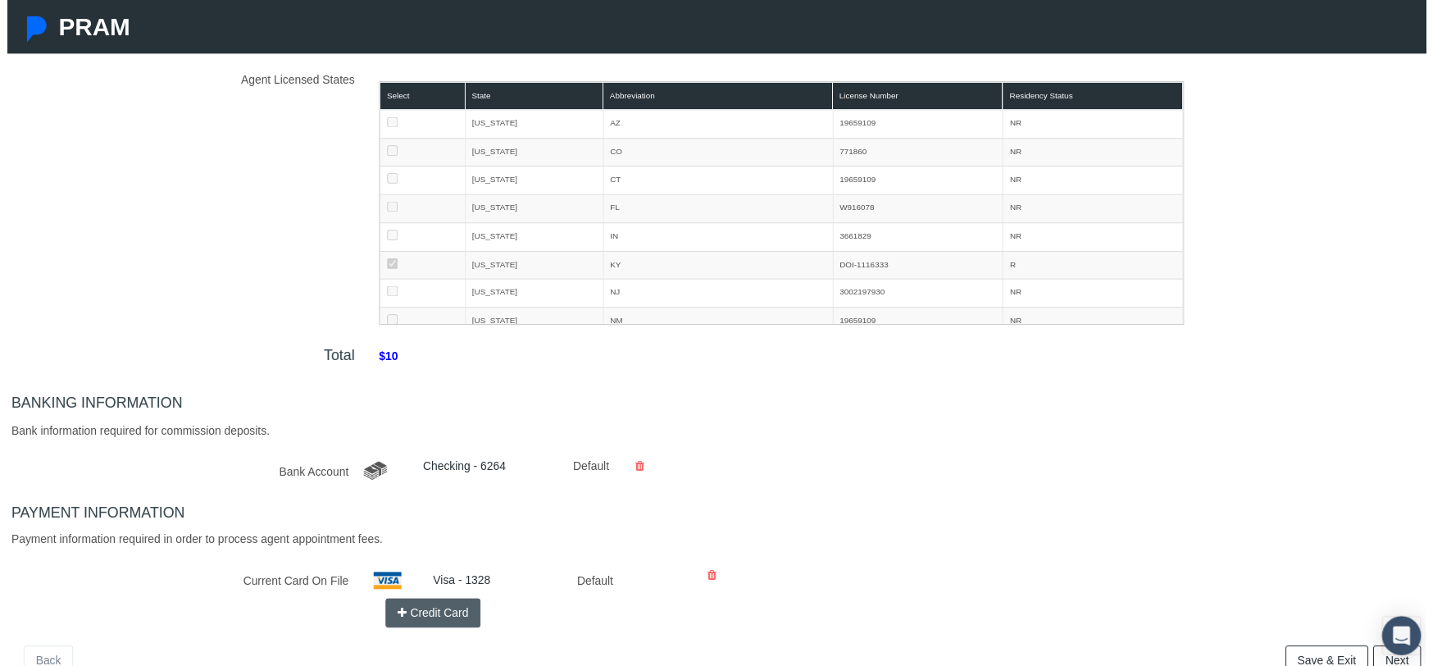
scroll to position [355, 0]
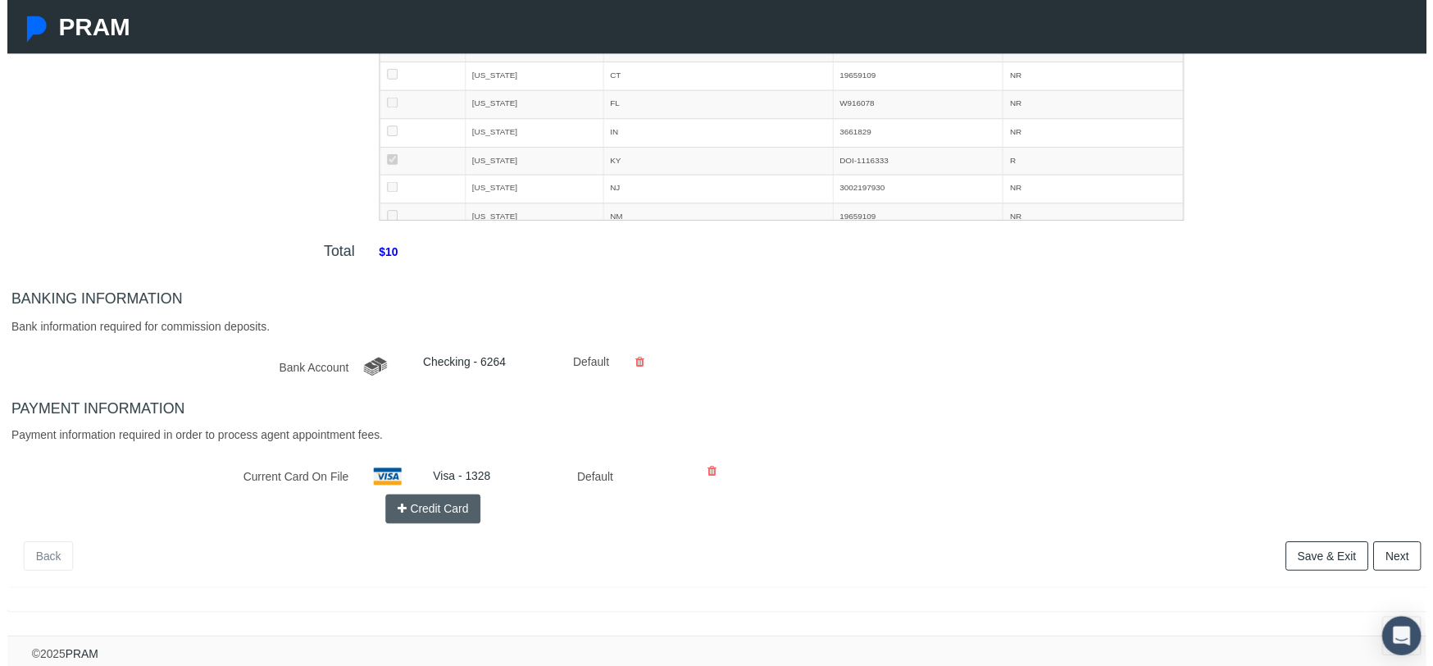
click at [1393, 551] on link "Next" at bounding box center [1404, 562] width 48 height 30
click at [1380, 553] on link "Next" at bounding box center [1404, 562] width 48 height 30
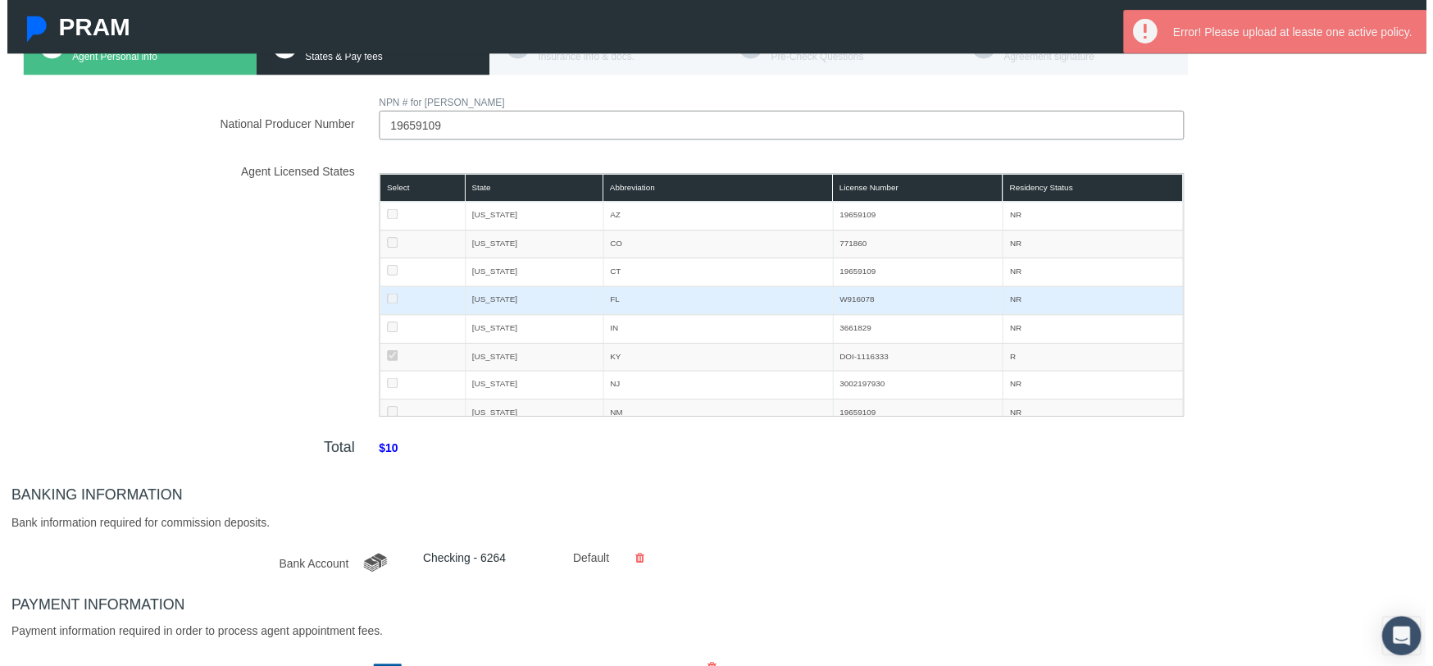
scroll to position [0, 0]
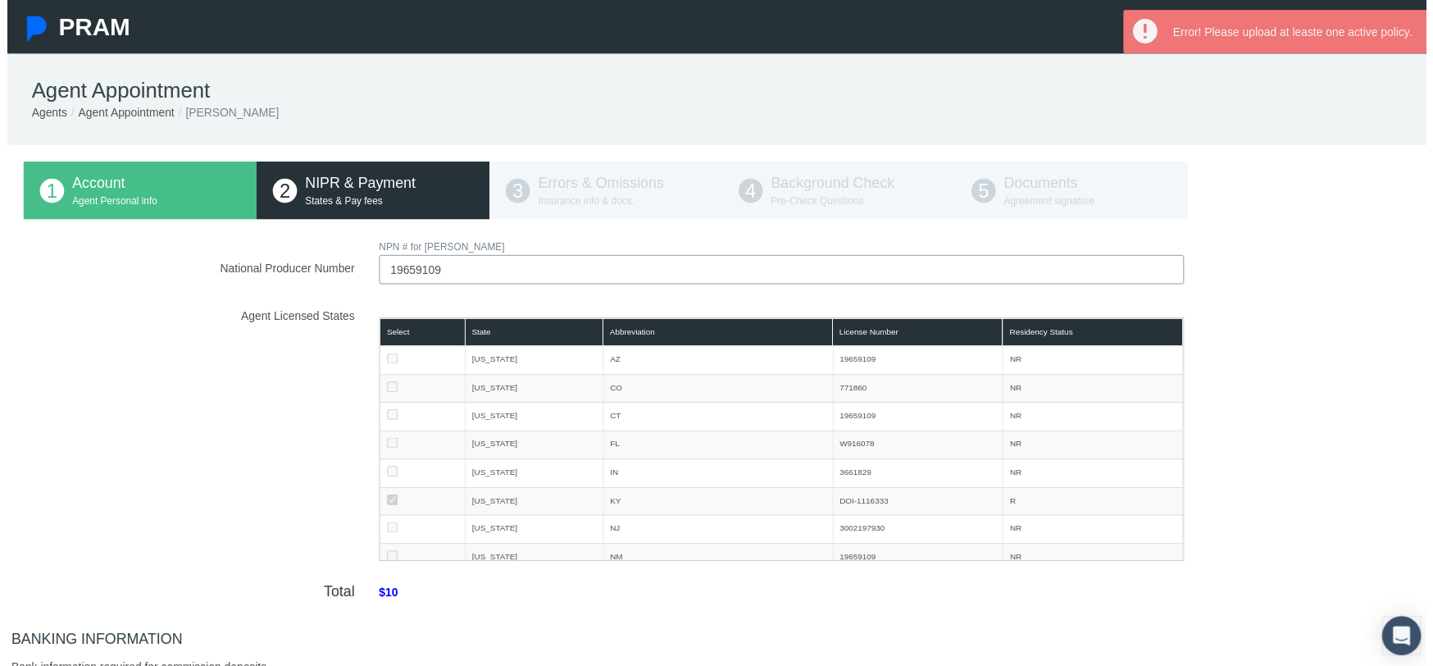
click at [580, 196] on div "1 Account Agent Personal info 2 NIPR & Payment States & Pay fees 3 Errors & Omi…" at bounding box center [722, 192] width 1412 height 58
click at [358, 194] on div "NIPR & Payment States & Pay fees" at bounding box center [386, 192] width 170 height 39
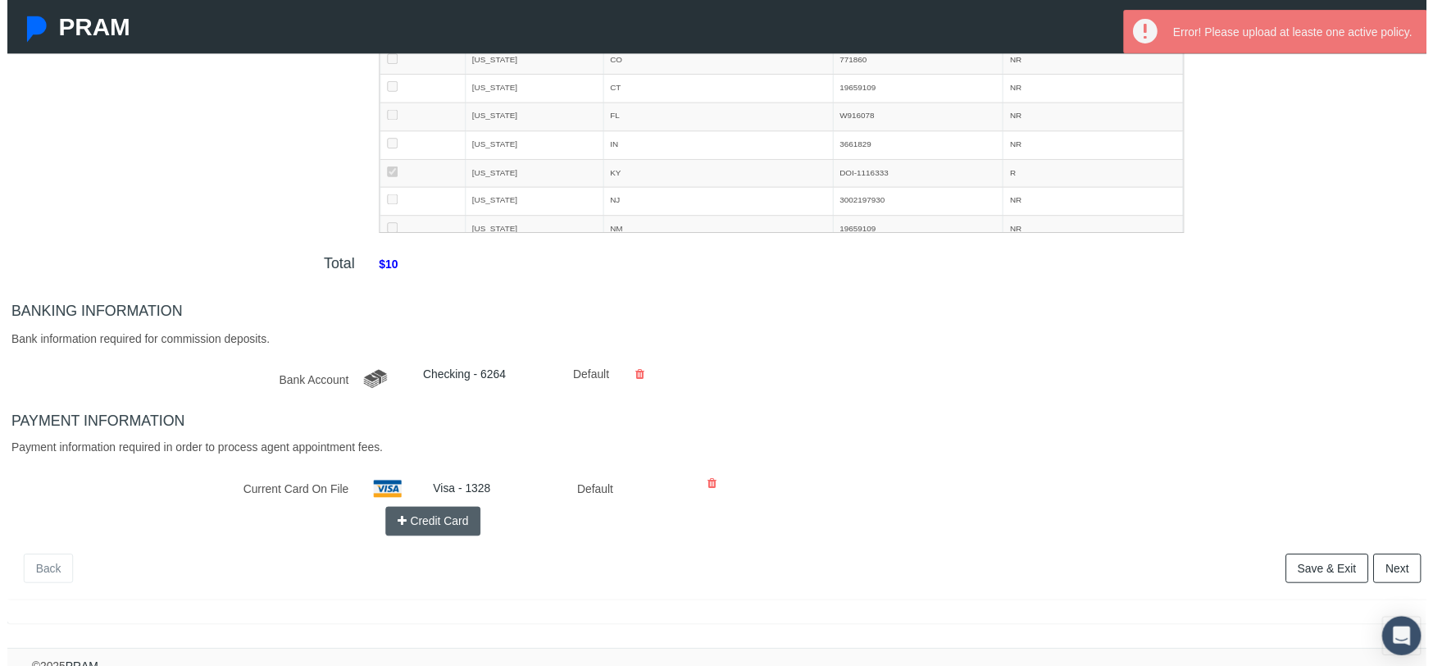
scroll to position [355, 0]
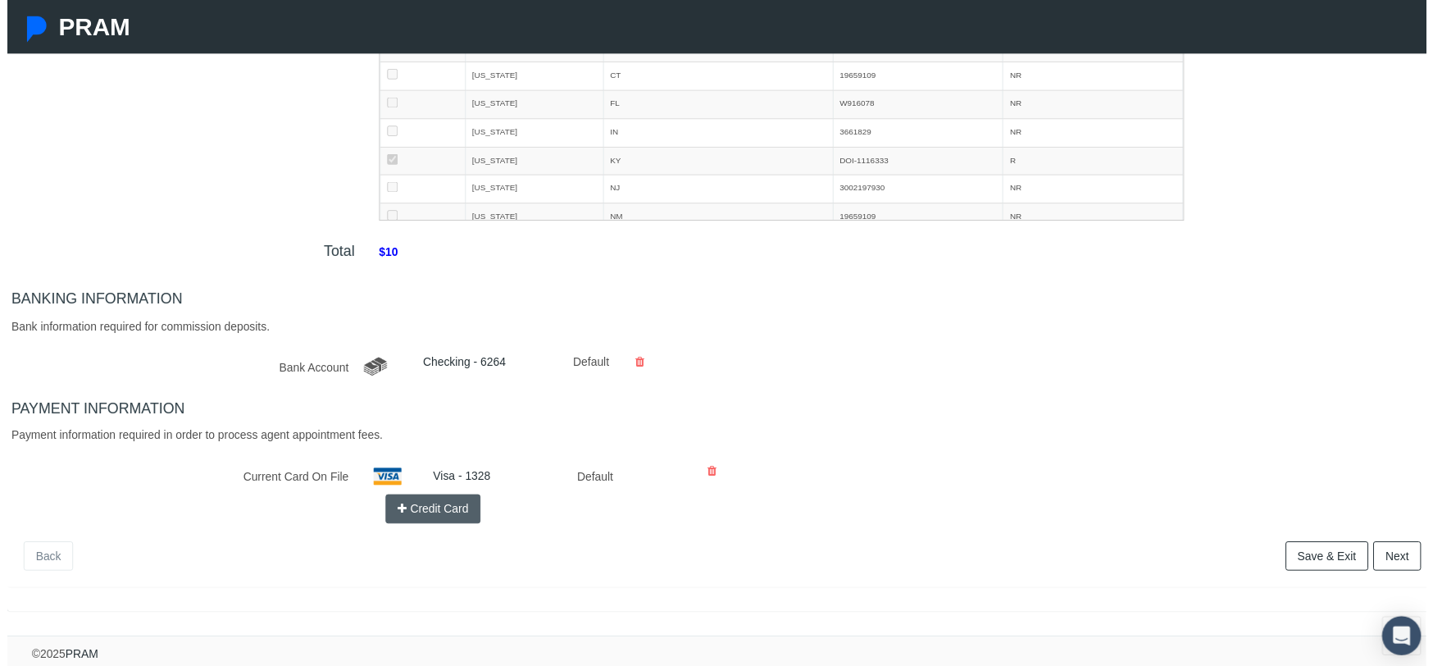
click at [1393, 547] on link "Next" at bounding box center [1404, 562] width 48 height 30
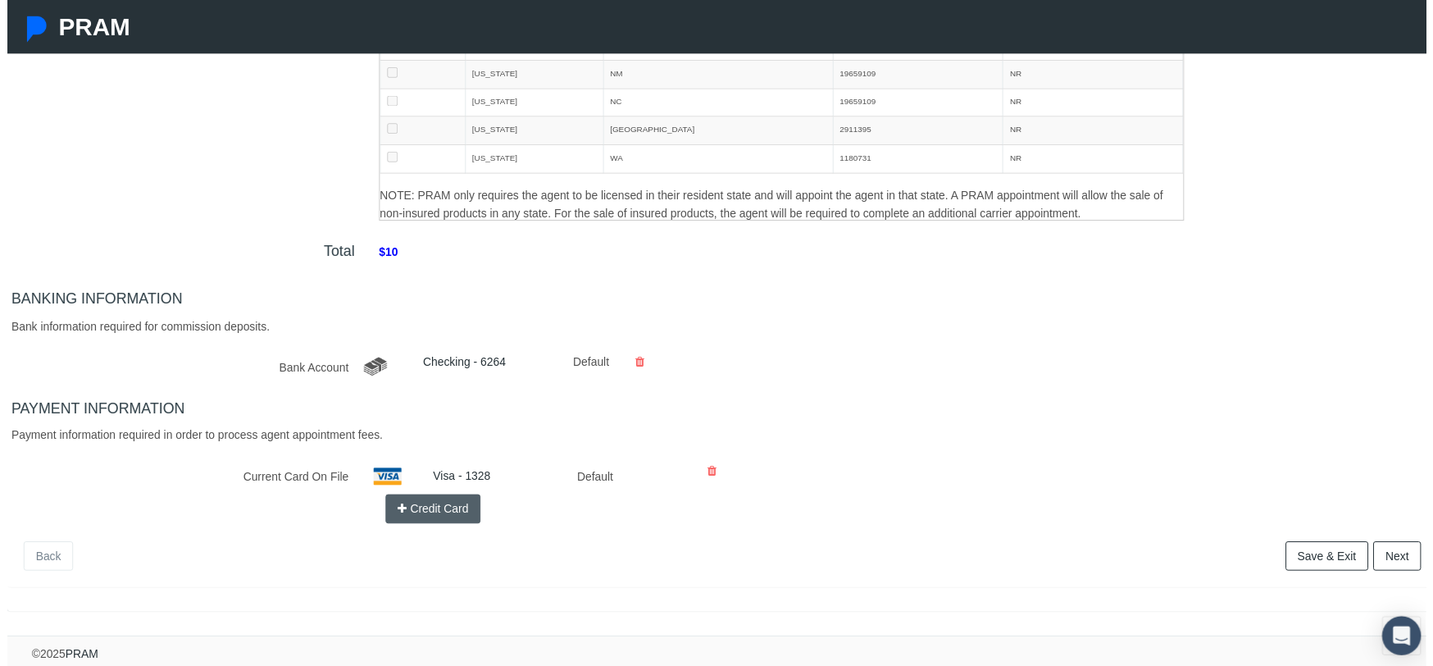
click at [460, 359] on link "Checking - 6264" at bounding box center [462, 365] width 84 height 13
click at [45, 547] on link "Back" at bounding box center [41, 562] width 50 height 30
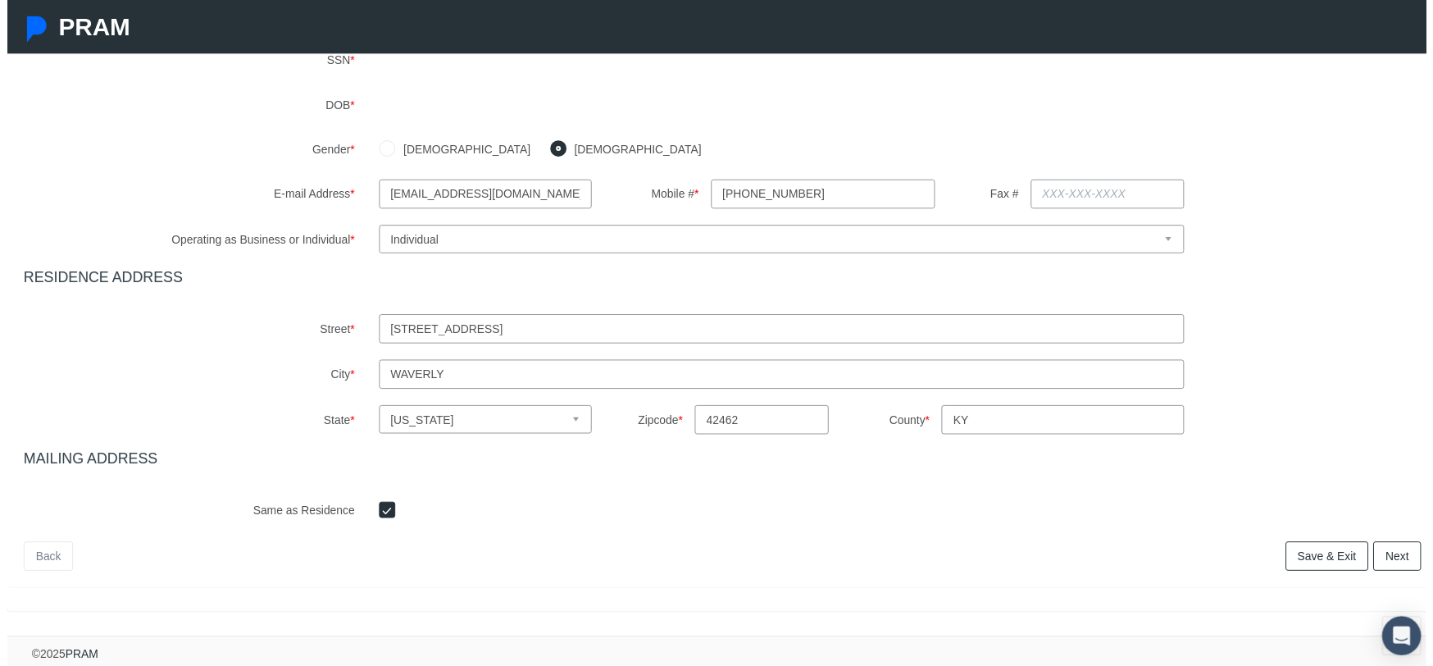
scroll to position [344, 0]
click at [1380, 548] on link "Next" at bounding box center [1404, 562] width 48 height 30
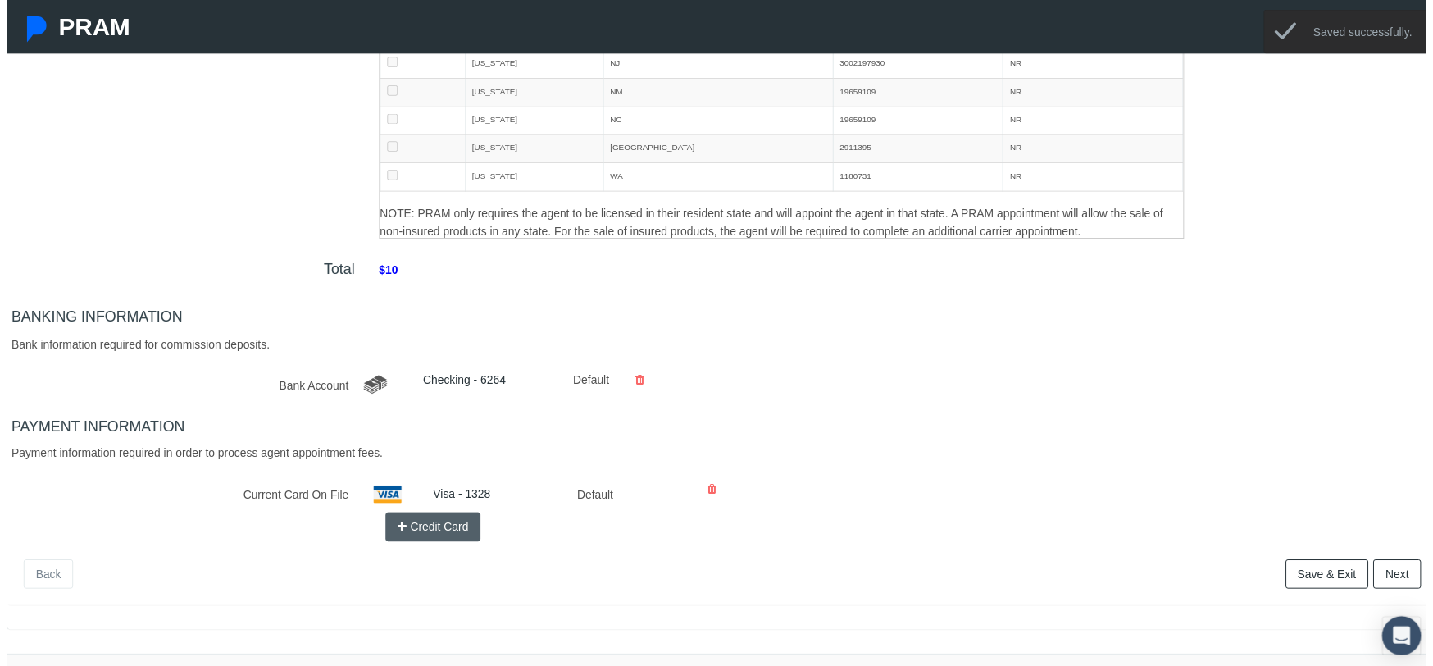
scroll to position [328, 0]
click at [1396, 576] on span "Next" at bounding box center [1404, 577] width 24 height 13
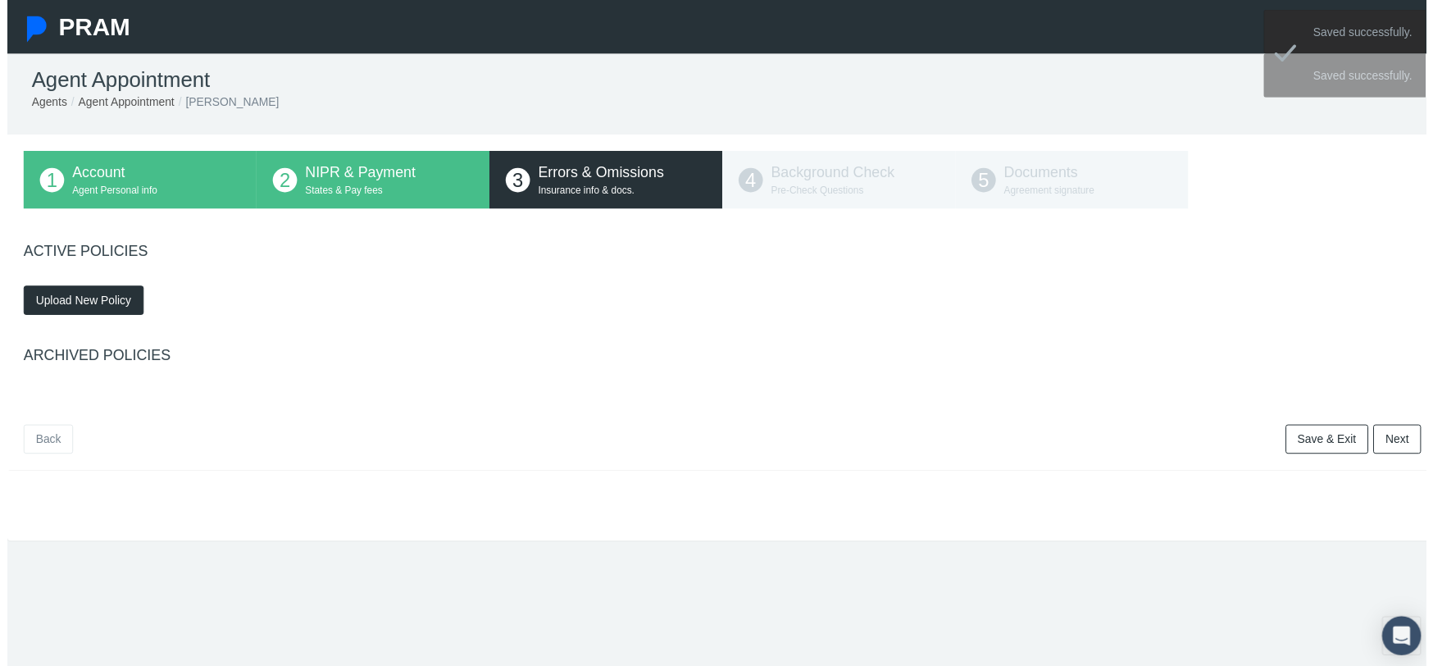
scroll to position [0, 0]
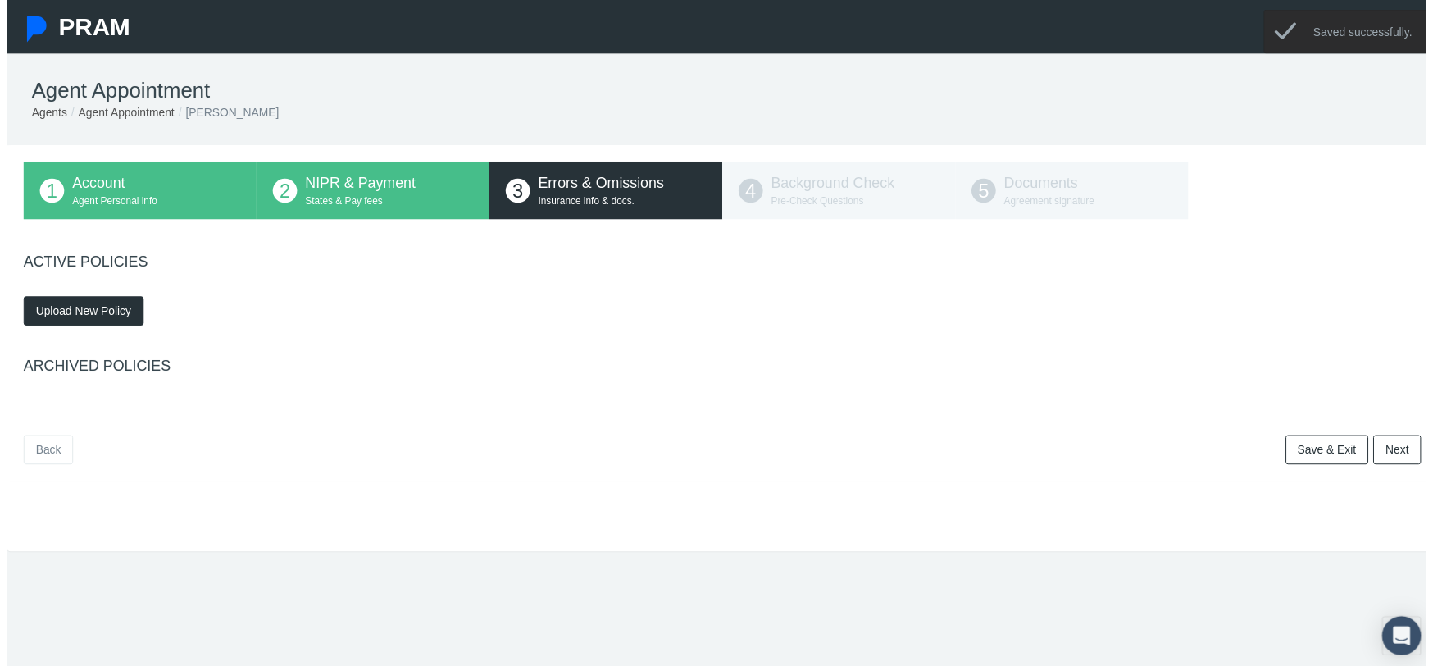
click at [107, 314] on span "Upload New Policy" at bounding box center [77, 313] width 97 height 13
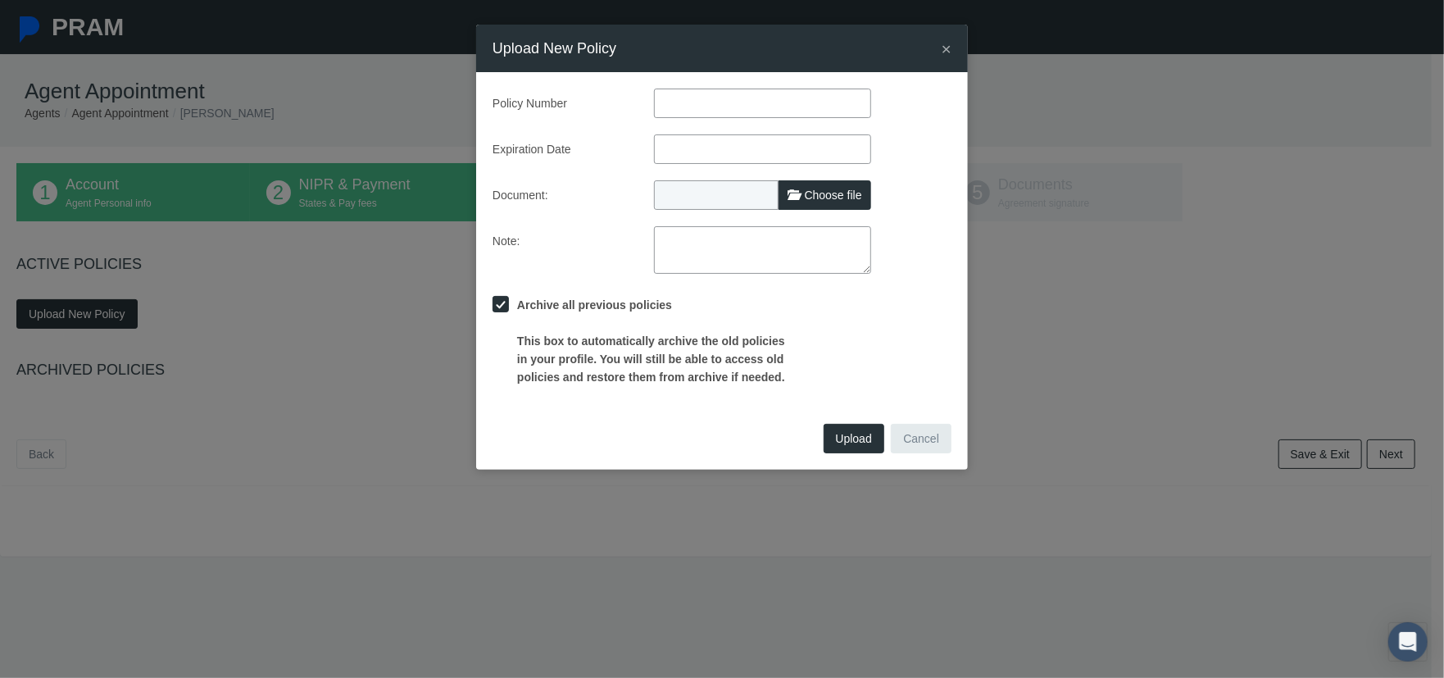
paste input "NXTDKPP4D3-00-PL"
type input "NXTDKPP4D3-00-PL"
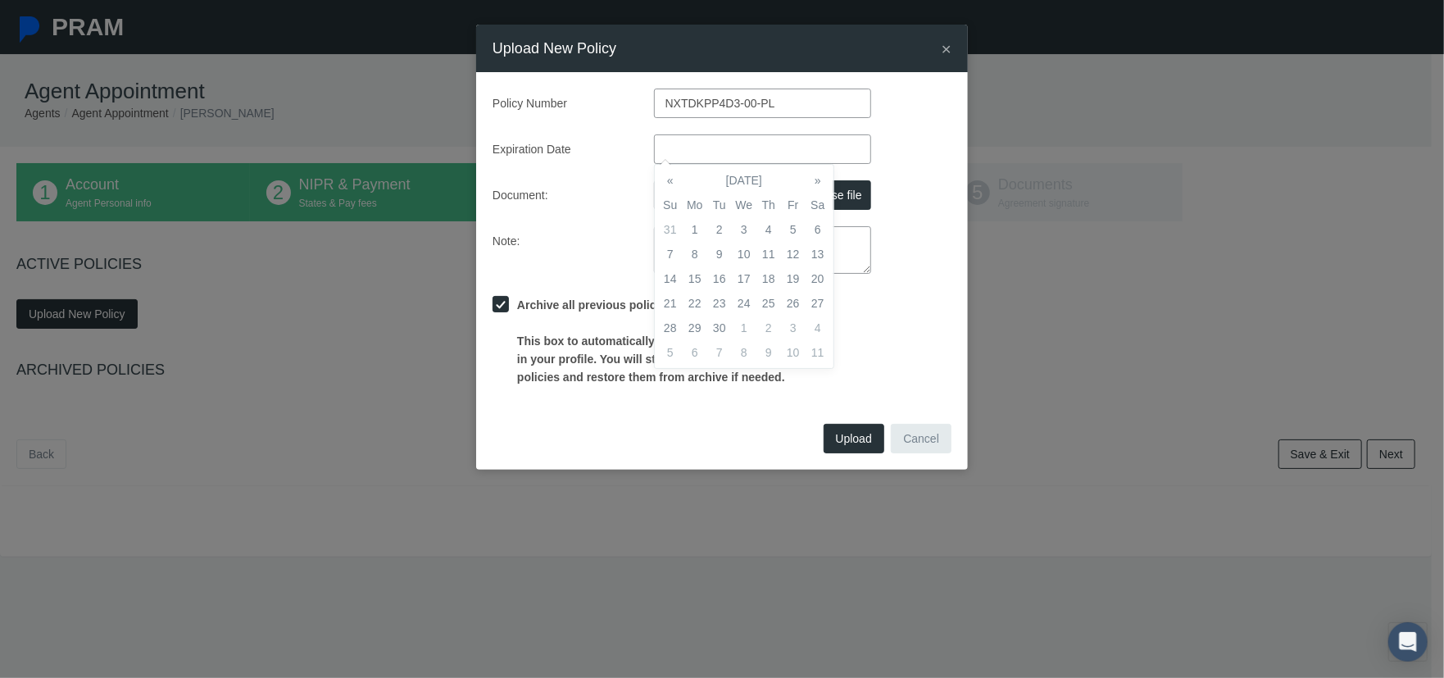
click at [687, 153] on input "text" at bounding box center [762, 149] width 217 height 30
type input "04/26/2026"
click at [648, 424] on div "Upload Cancel" at bounding box center [722, 444] width 492 height 51
click at [798, 200] on span at bounding box center [793, 194] width 11 height 11
click at [798, 201] on input "Choose file" at bounding box center [762, 191] width 217 height 23
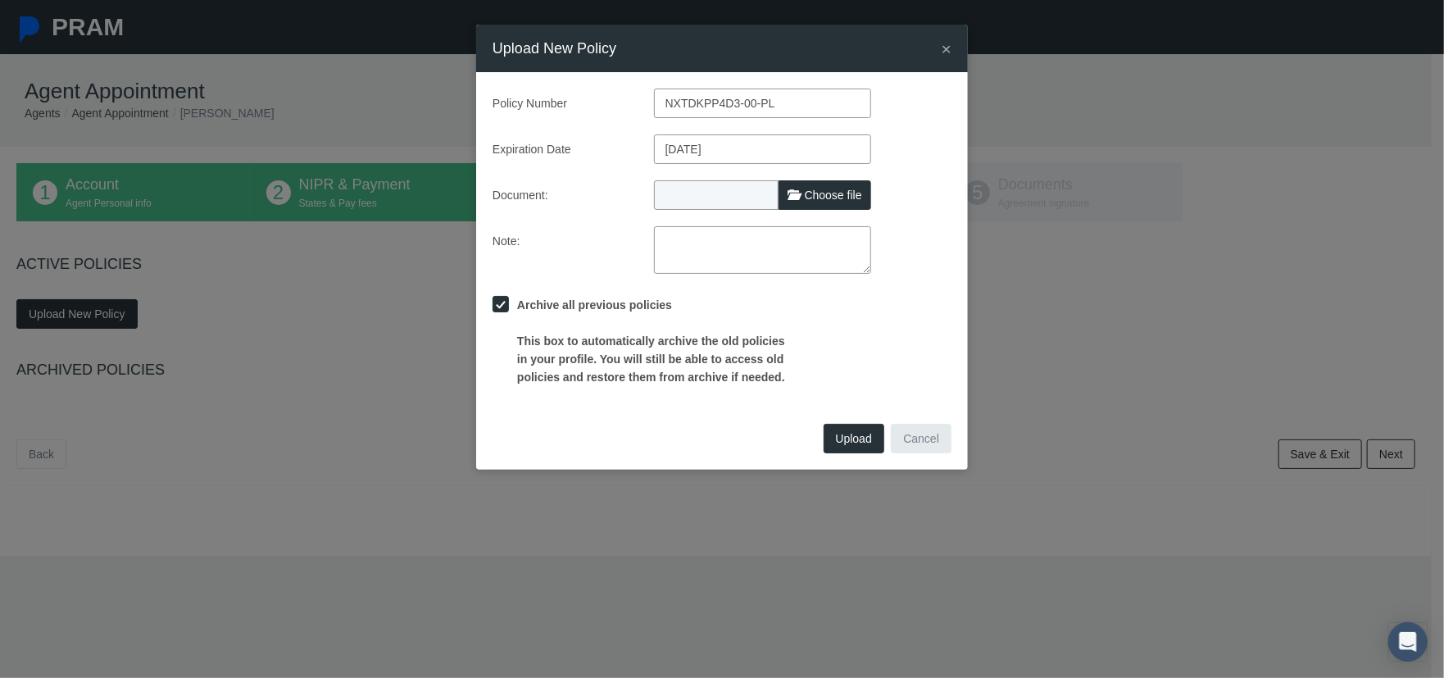
type input "C:\fakepath\E & O 2025.pdf"
type input "E & O 2025.pdf"
click at [848, 443] on span "Upload" at bounding box center [854, 438] width 36 height 13
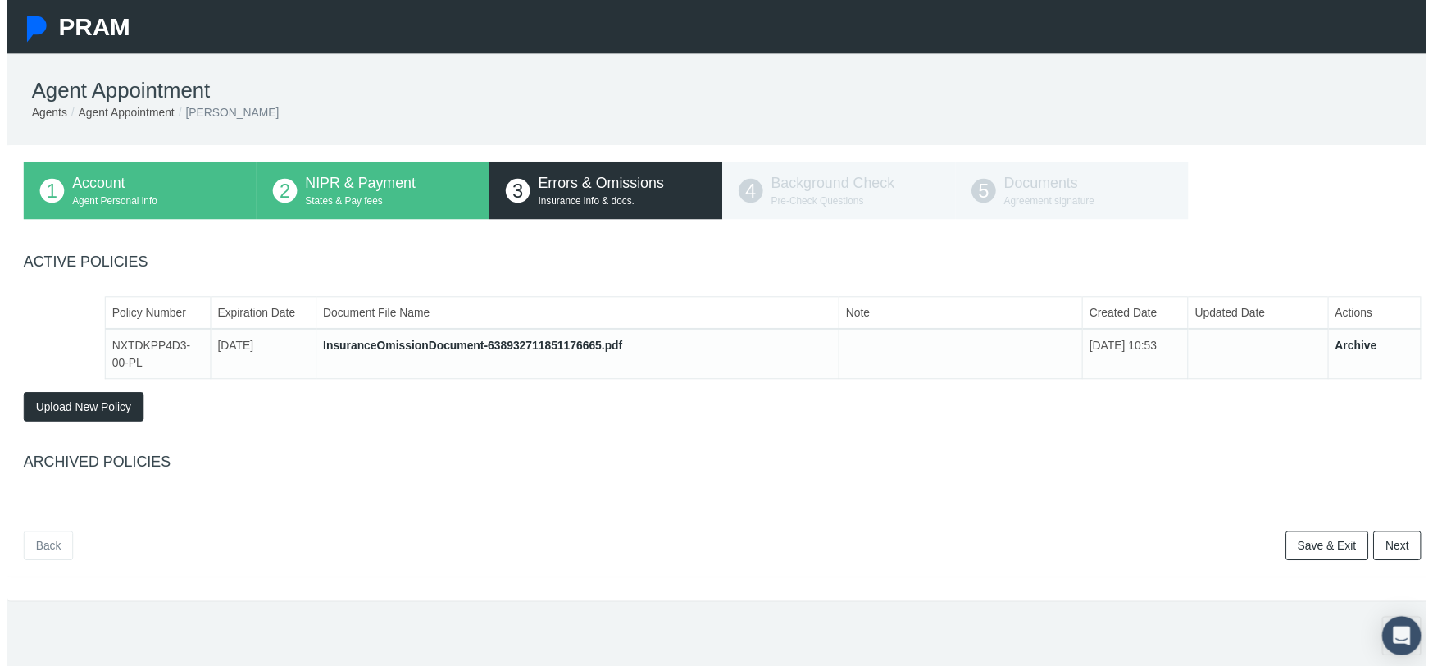
click at [1380, 553] on link "Next" at bounding box center [1404, 551] width 48 height 30
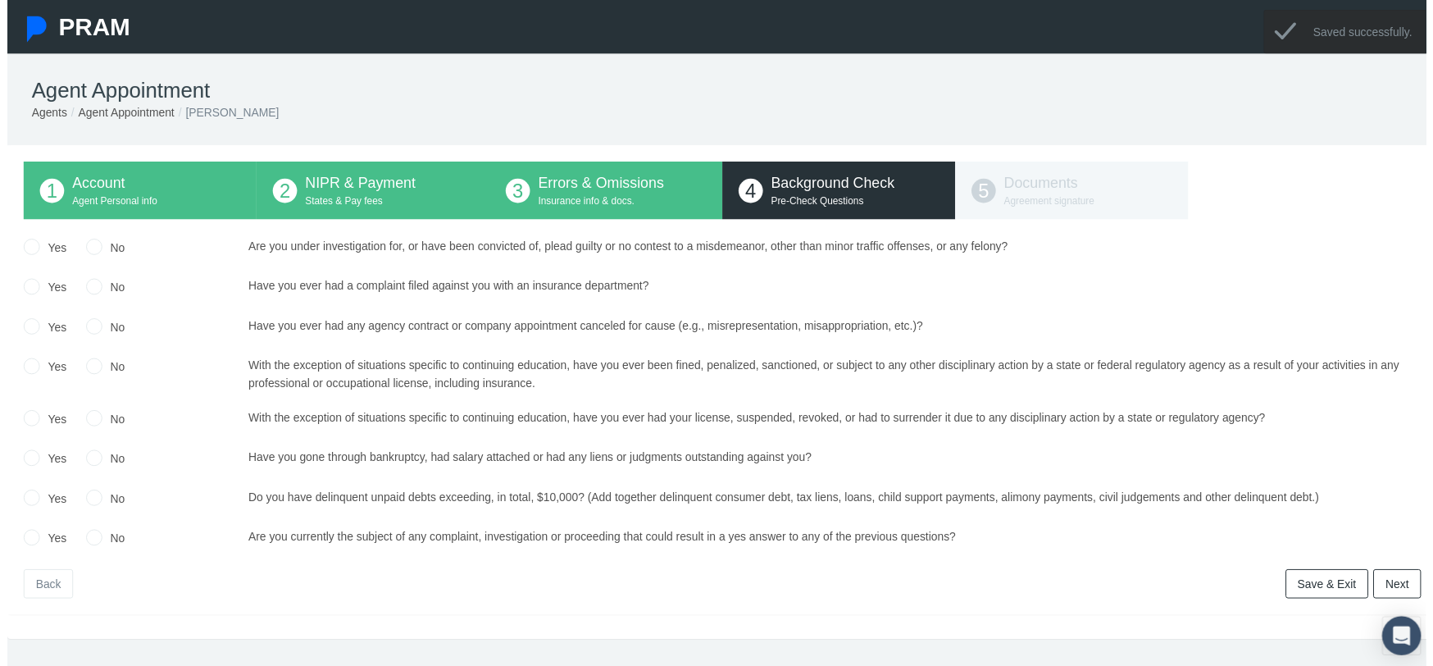
click at [90, 248] on input "No" at bounding box center [88, 247] width 16 height 16
radio input "true"
click at [88, 293] on input "No" at bounding box center [88, 288] width 16 height 16
radio input "true"
click at [86, 329] on input "No" at bounding box center [88, 328] width 16 height 16
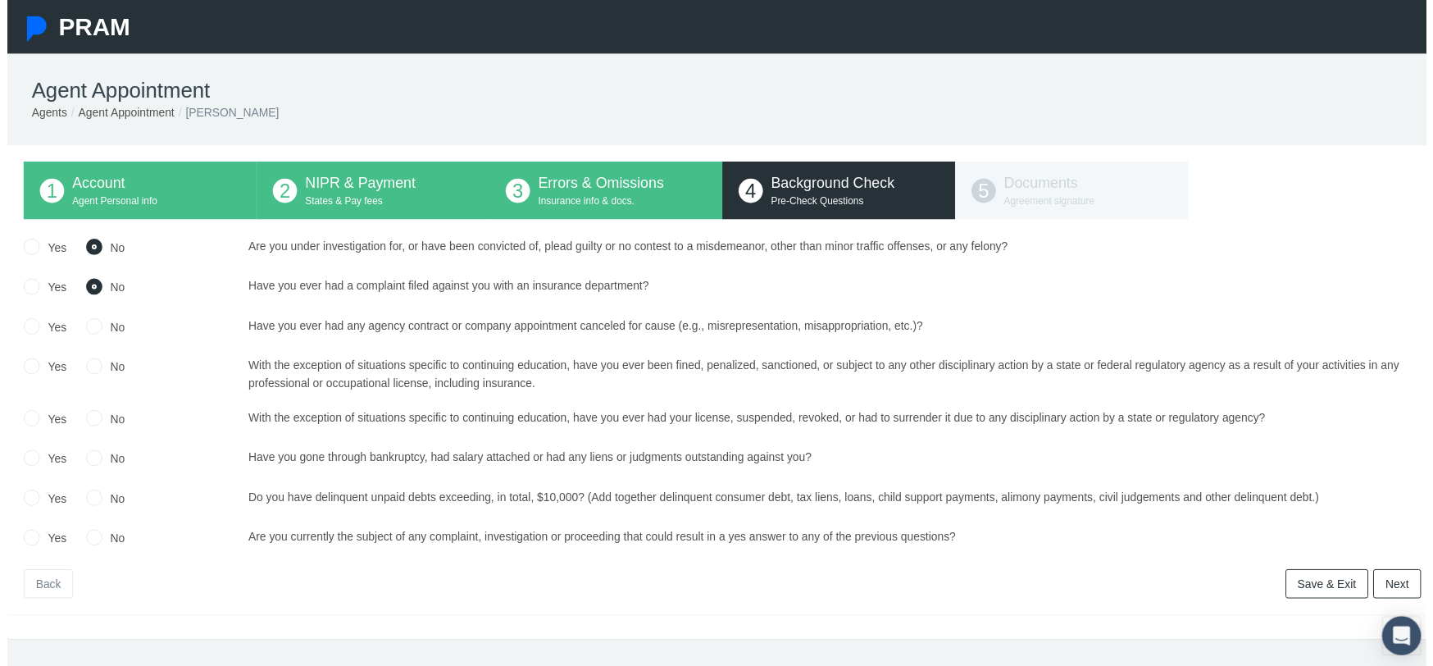
radio input "true"
click at [84, 370] on input "No" at bounding box center [88, 368] width 16 height 16
radio input "true"
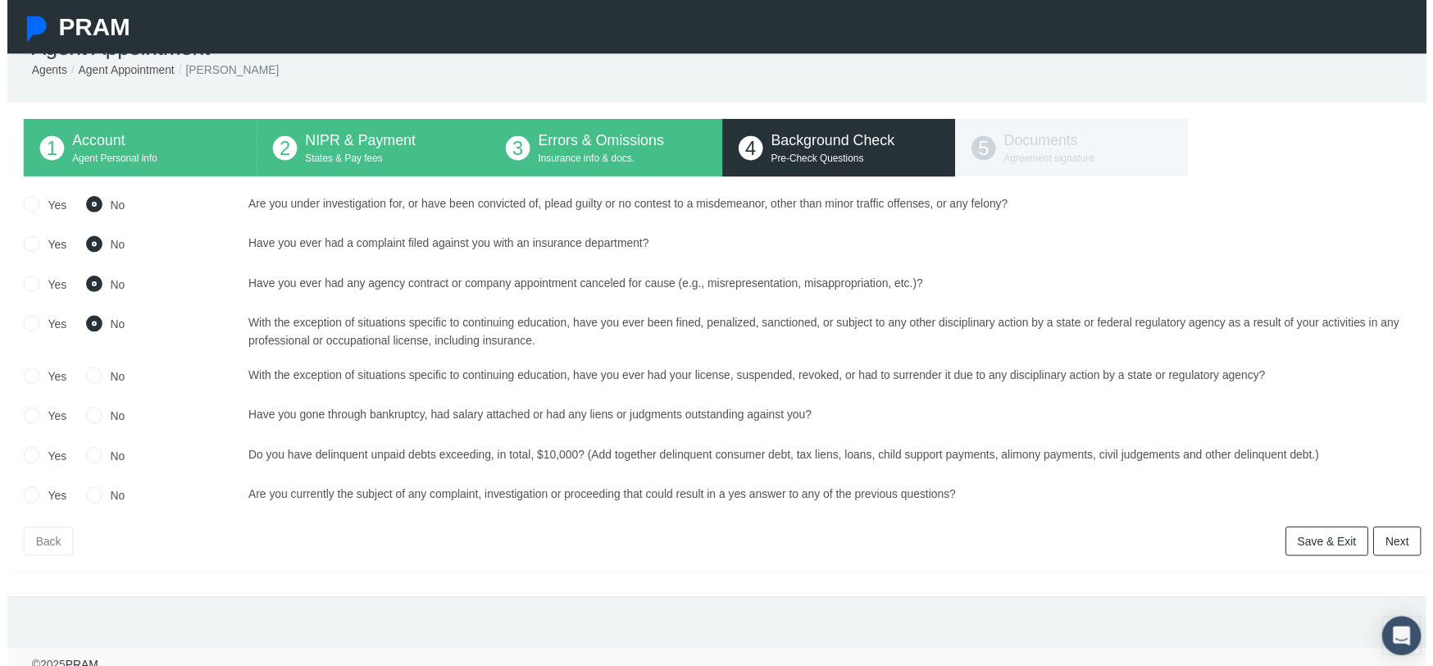
scroll to position [66, 0]
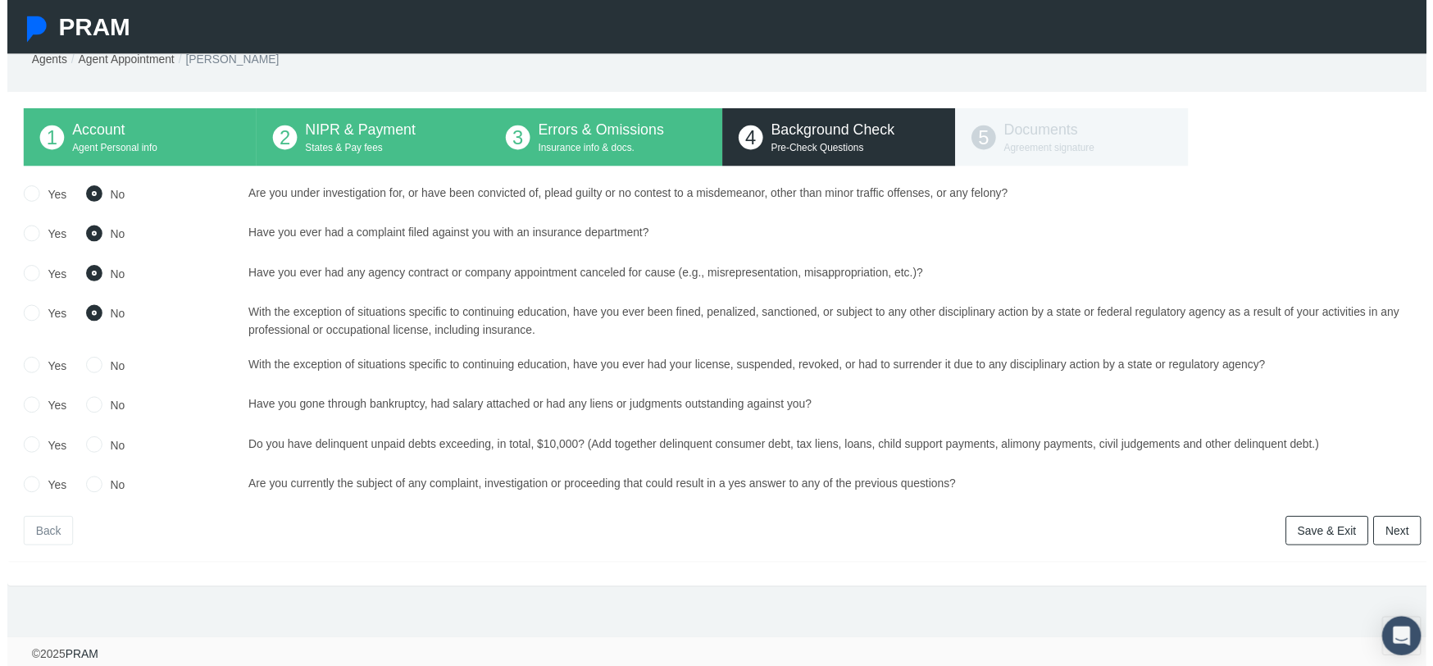
click at [89, 358] on input "No" at bounding box center [88, 366] width 16 height 16
radio input "true"
click at [87, 401] on input "No" at bounding box center [88, 406] width 16 height 16
radio input "true"
click at [90, 439] on input "No" at bounding box center [88, 447] width 16 height 16
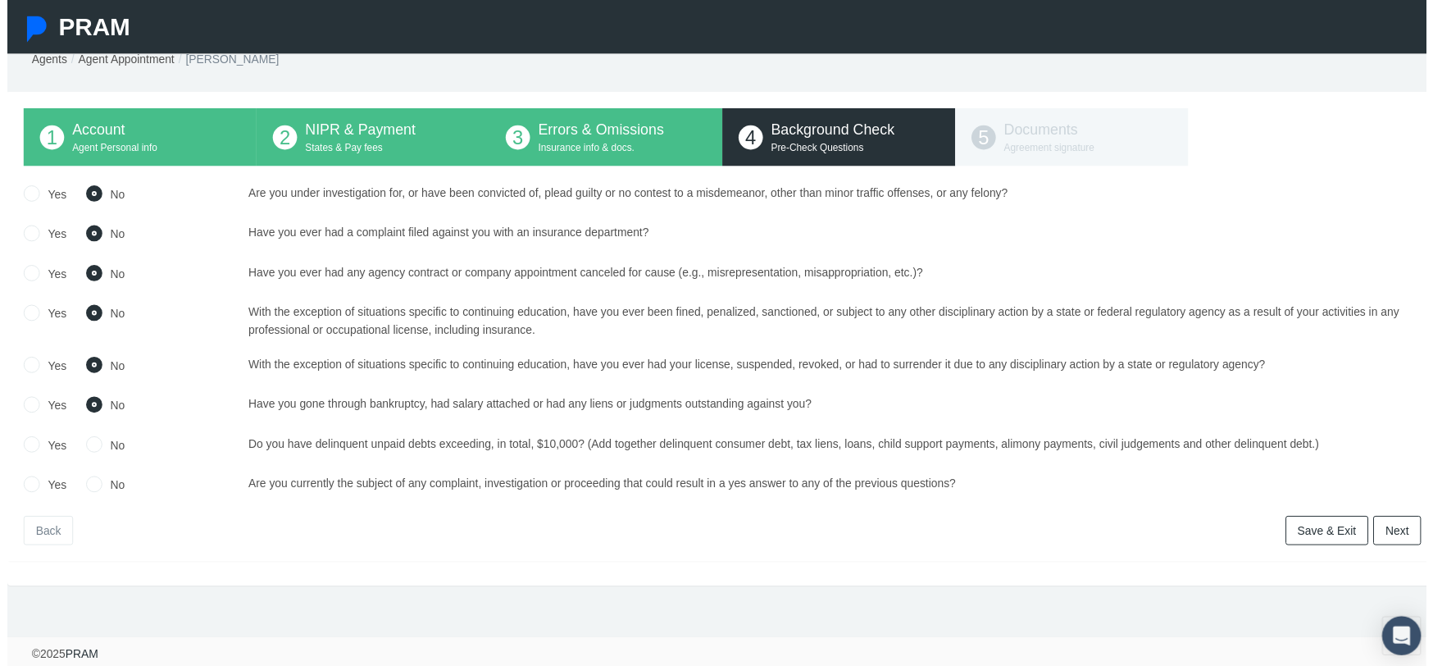
radio input "true"
click at [85, 479] on input "No" at bounding box center [88, 487] width 16 height 16
radio input "true"
click at [1403, 527] on link "Next" at bounding box center [1404, 536] width 48 height 30
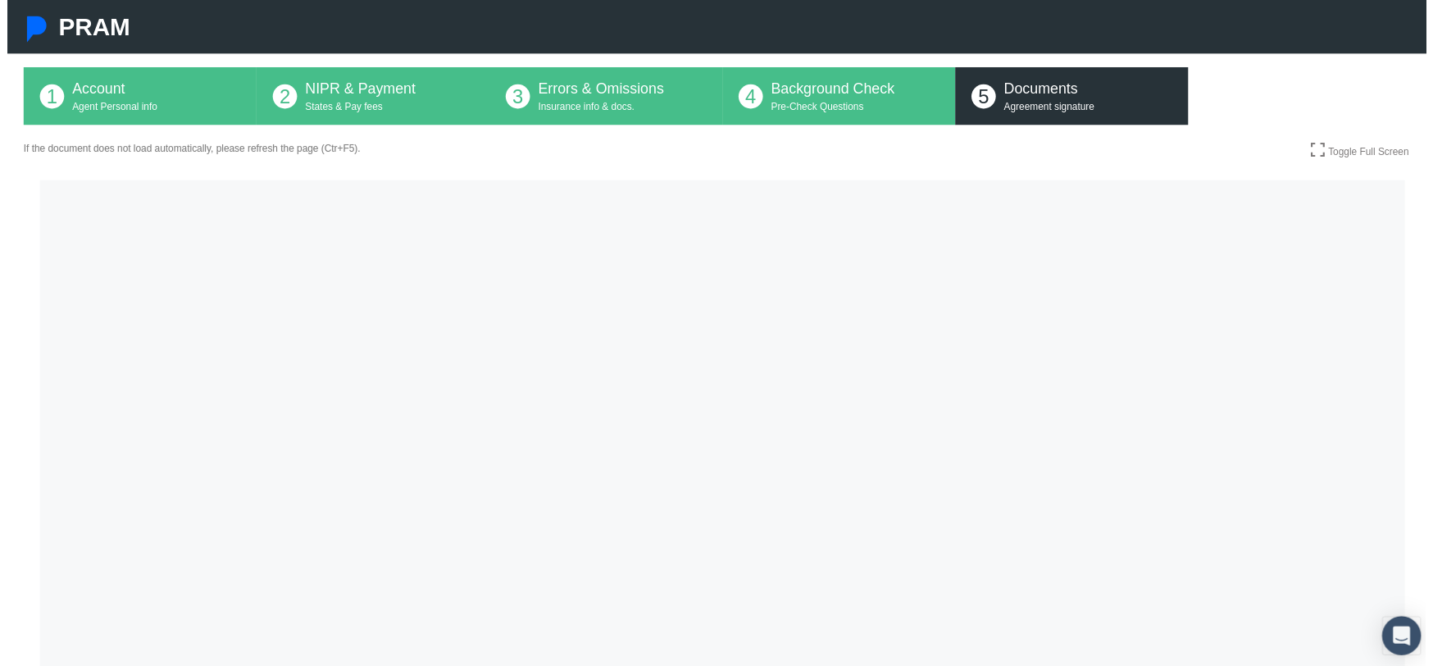
scroll to position [0, 0]
